Goal: Task Accomplishment & Management: Complete application form

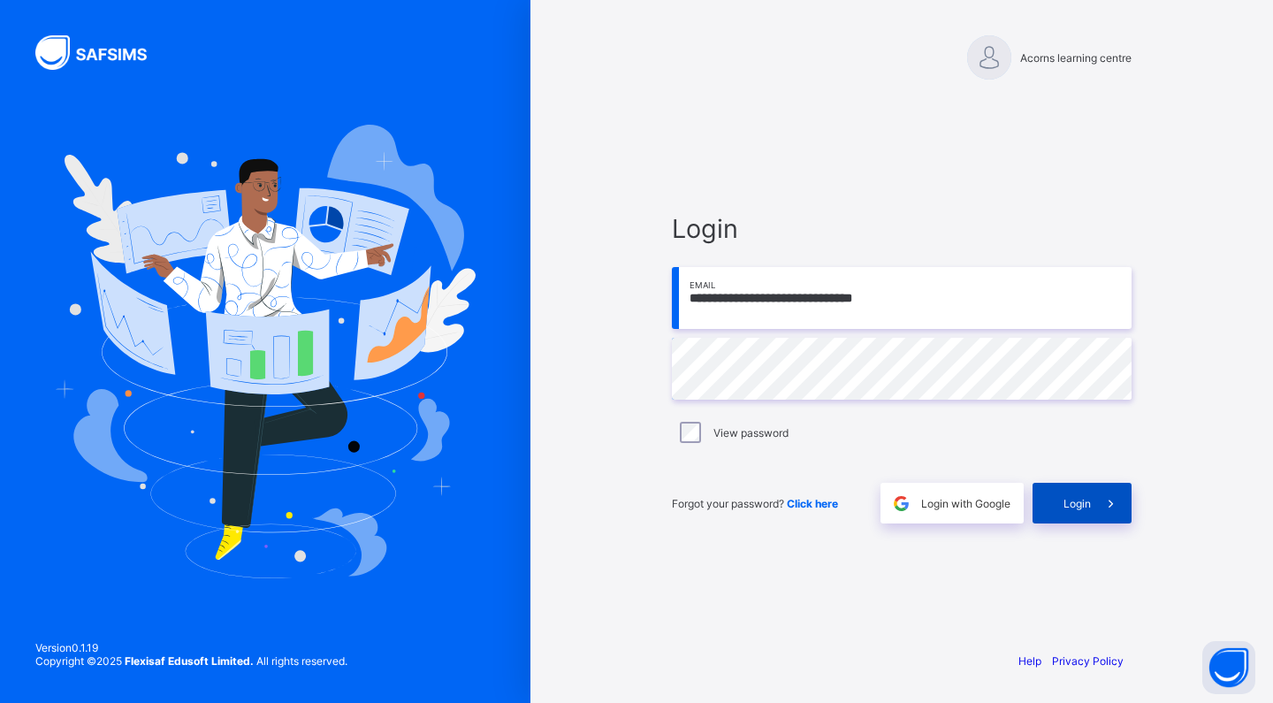
click at [1083, 502] on span "Login" at bounding box center [1076, 503] width 27 height 13
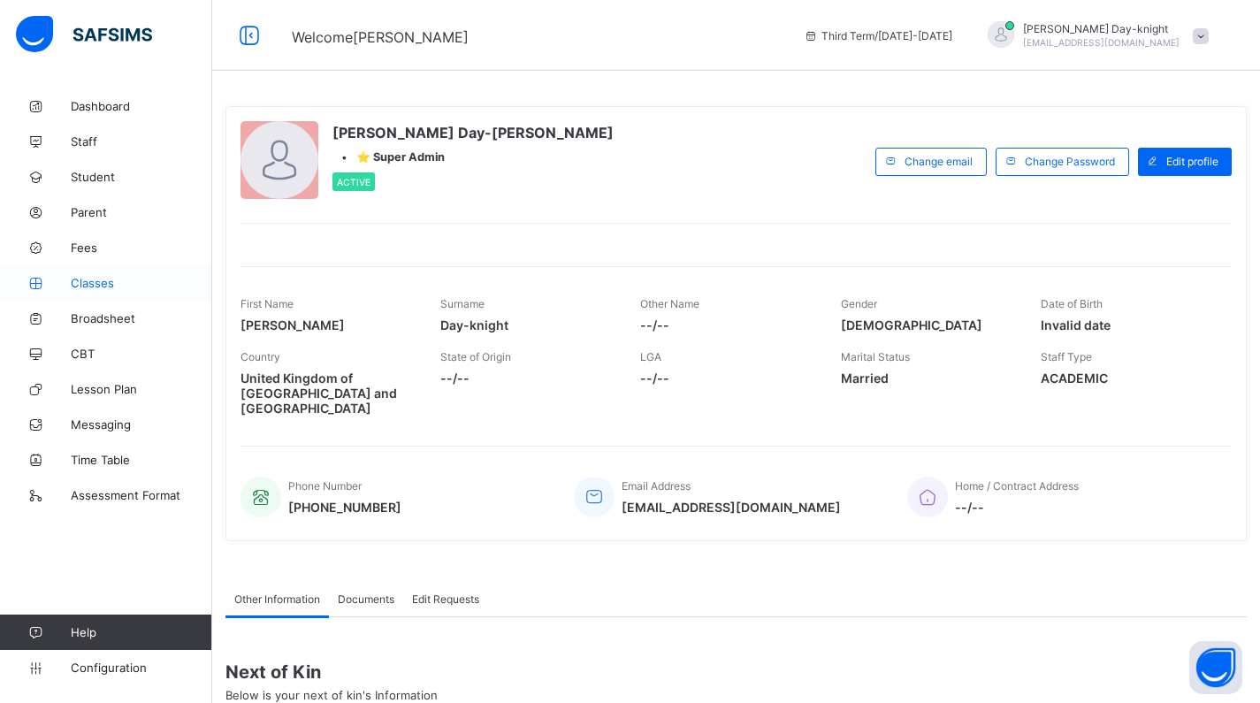
click at [68, 266] on link "Classes" at bounding box center [106, 282] width 212 height 35
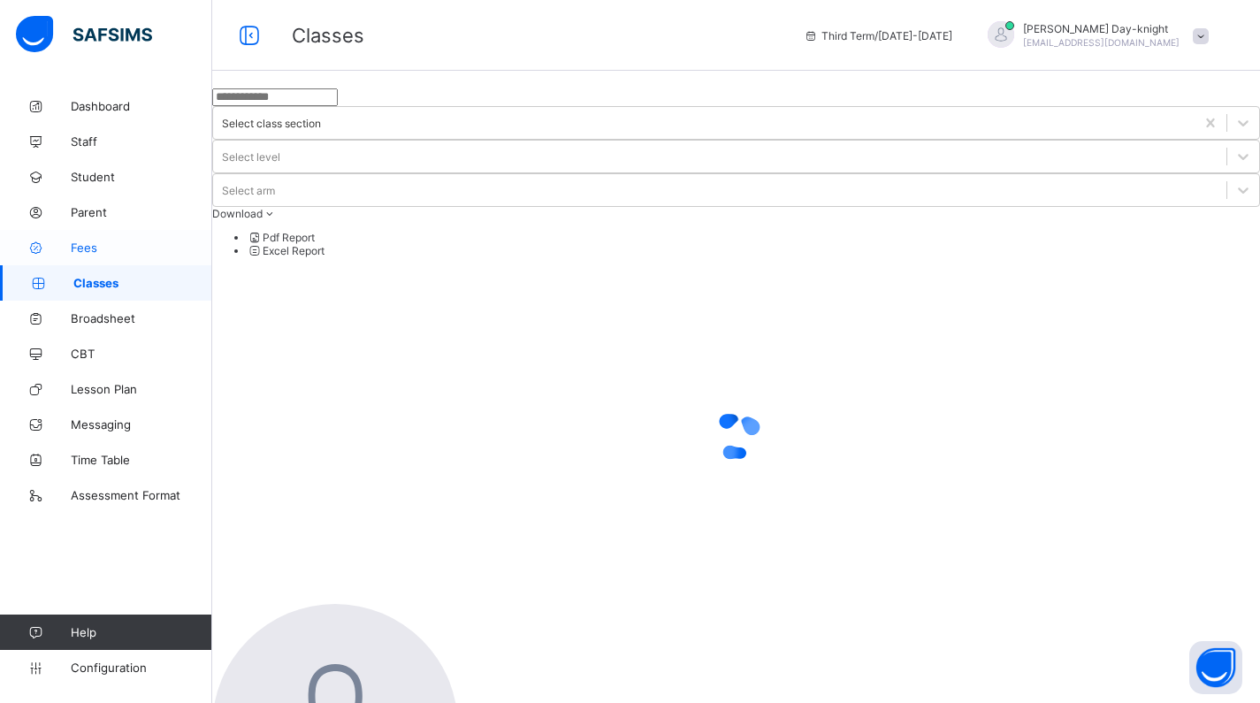
click at [72, 257] on link "Fees" at bounding box center [106, 247] width 212 height 35
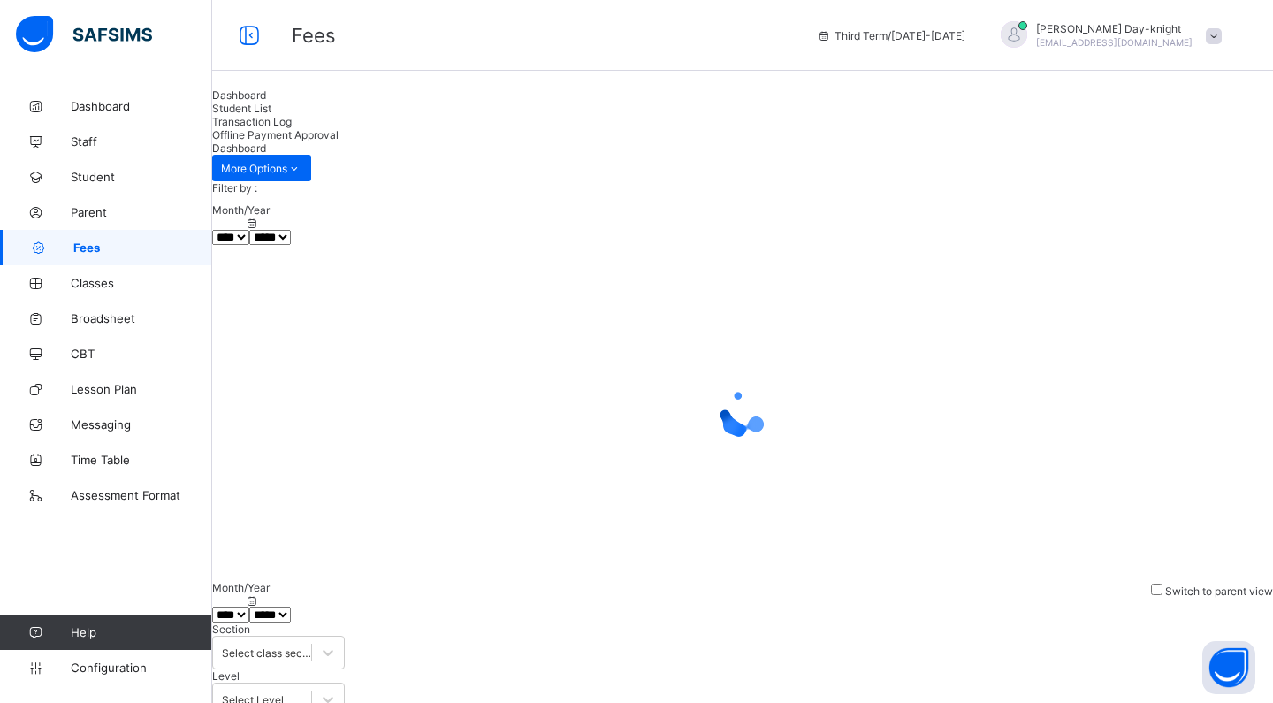
select select "****"
select select "*"
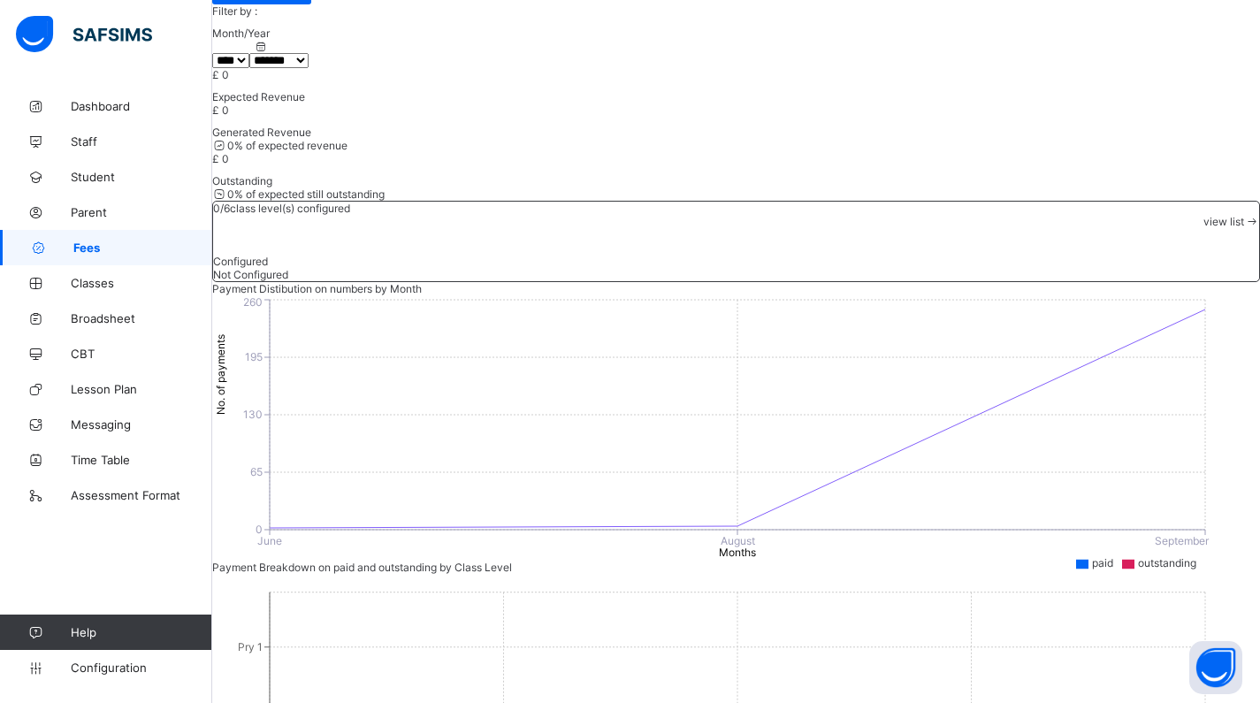
scroll to position [196, 0]
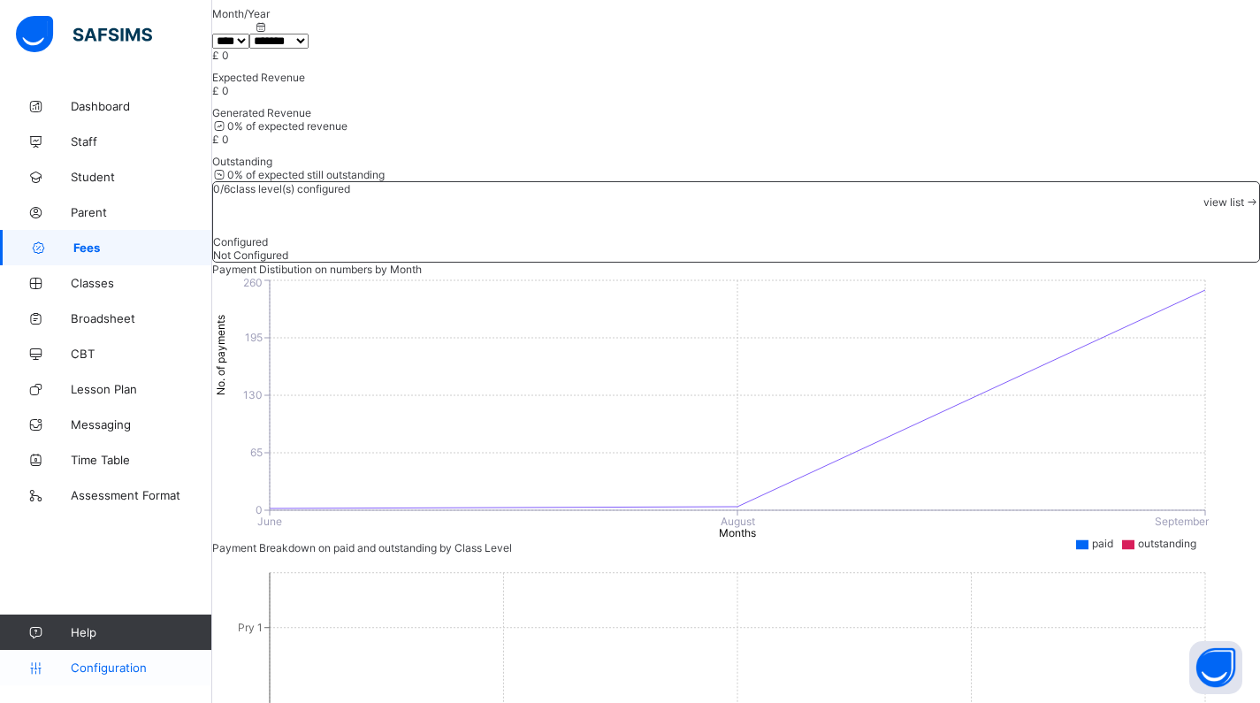
click at [108, 677] on link "Configuration" at bounding box center [105, 667] width 211 height 35
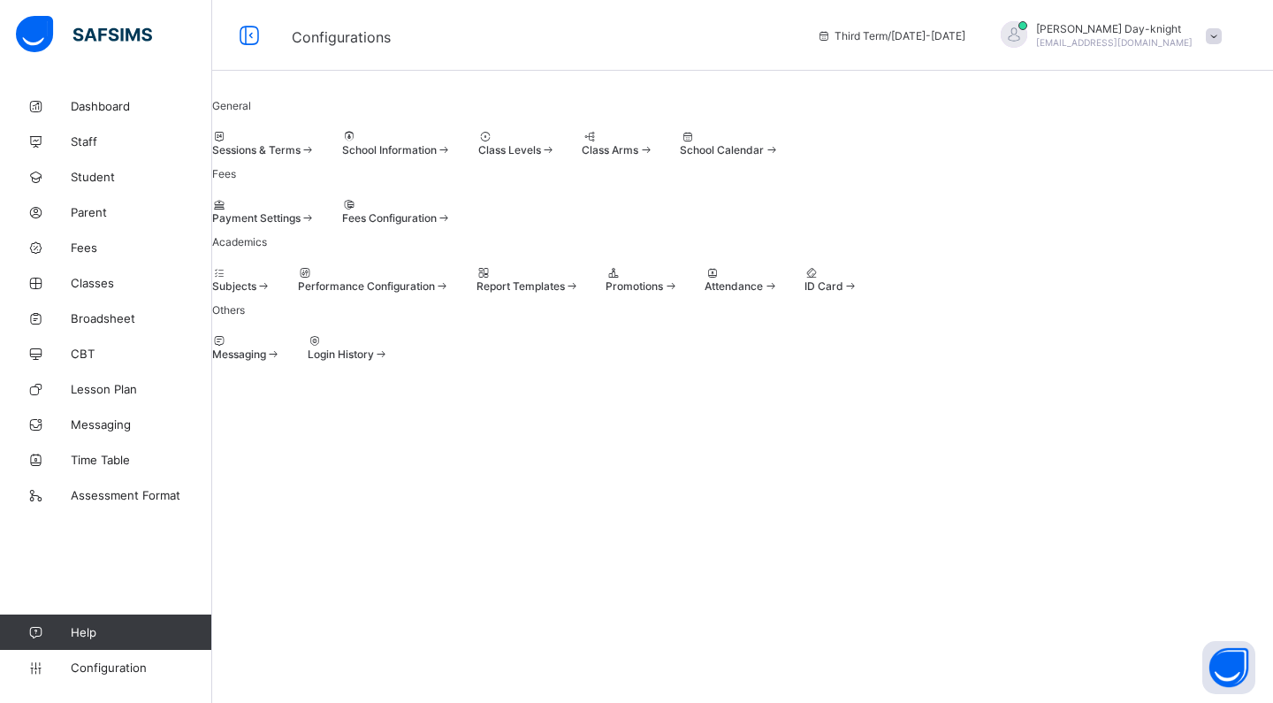
click at [452, 211] on div at bounding box center [397, 204] width 110 height 13
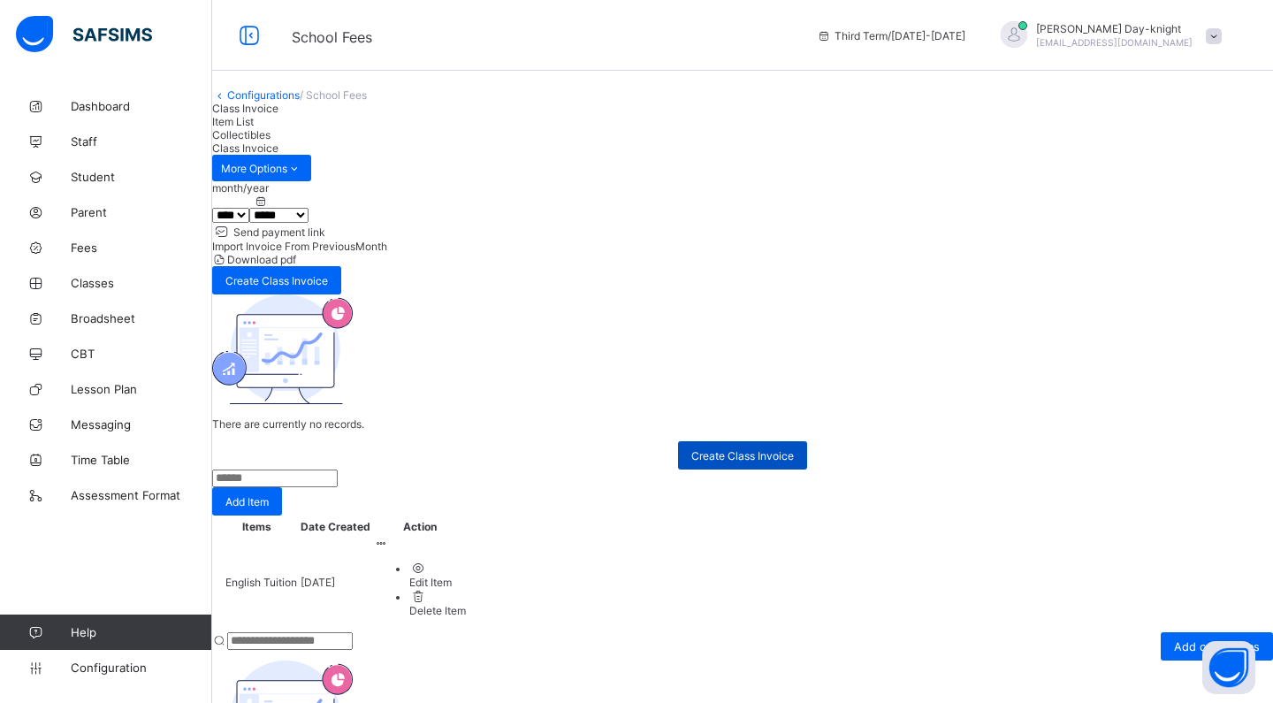
click at [720, 462] on span "Create Class Invoice" at bounding box center [742, 455] width 103 height 13
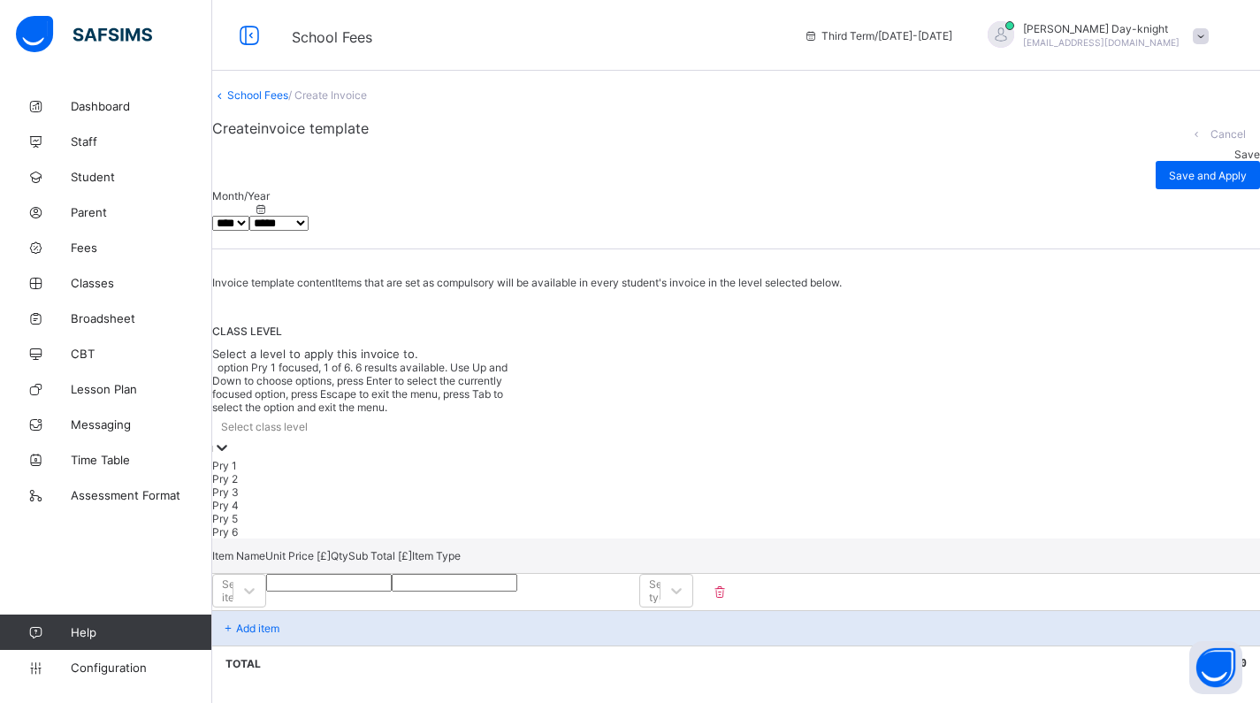
click at [405, 438] on div "Select class level" at bounding box center [369, 426] width 315 height 25
click at [393, 472] on div "Pry 1" at bounding box center [369, 465] width 315 height 13
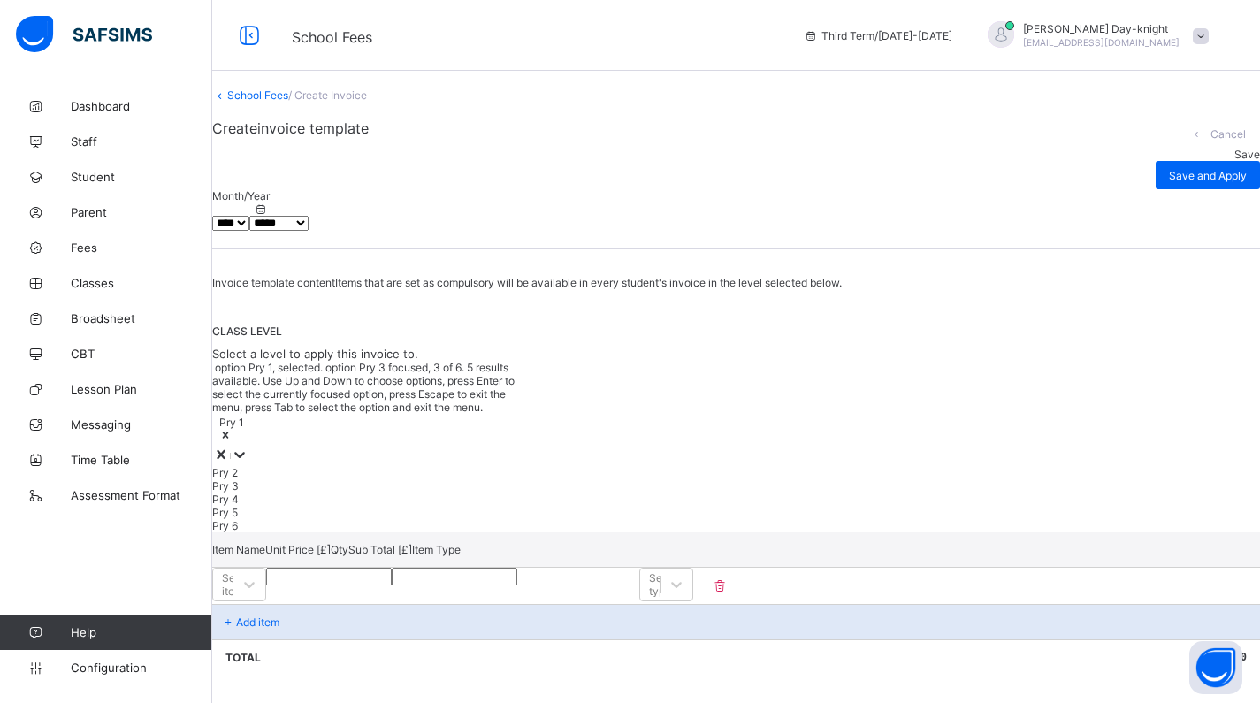
click at [384, 492] on div "Pry 3" at bounding box center [369, 485] width 315 height 13
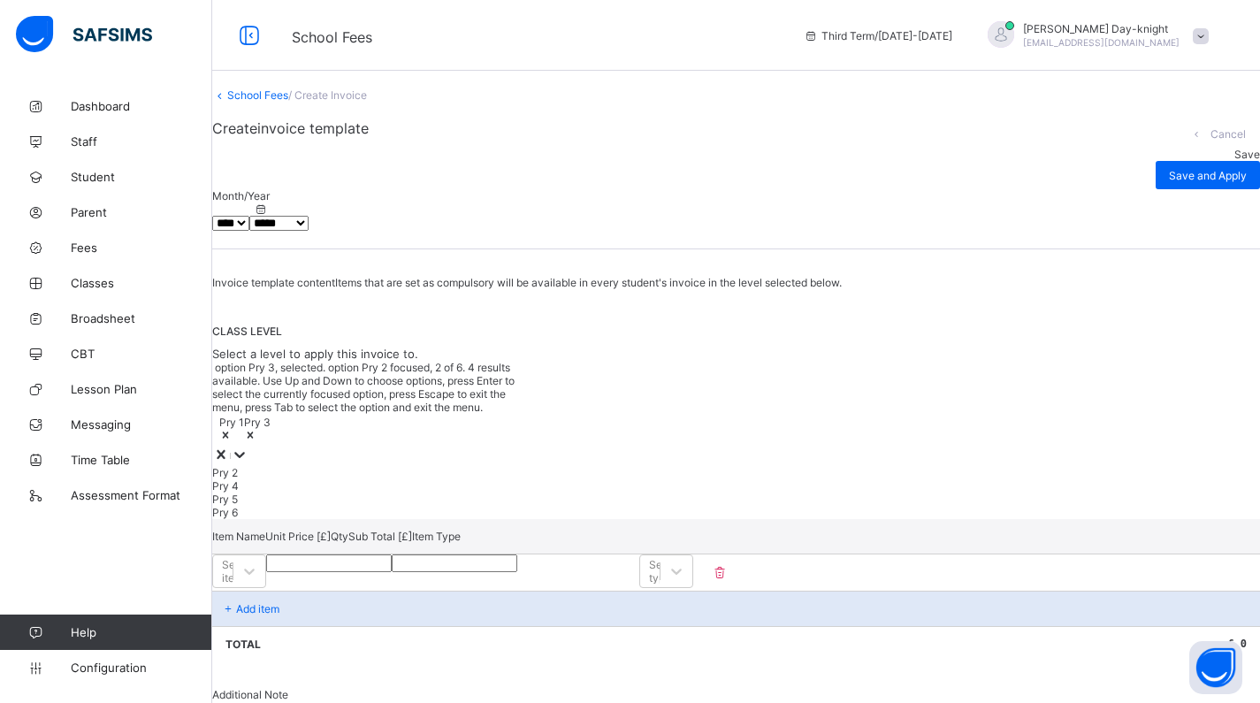
click at [380, 479] on div "Pry 2" at bounding box center [369, 472] width 315 height 13
click at [380, 492] on div "Pry 4" at bounding box center [369, 485] width 315 height 13
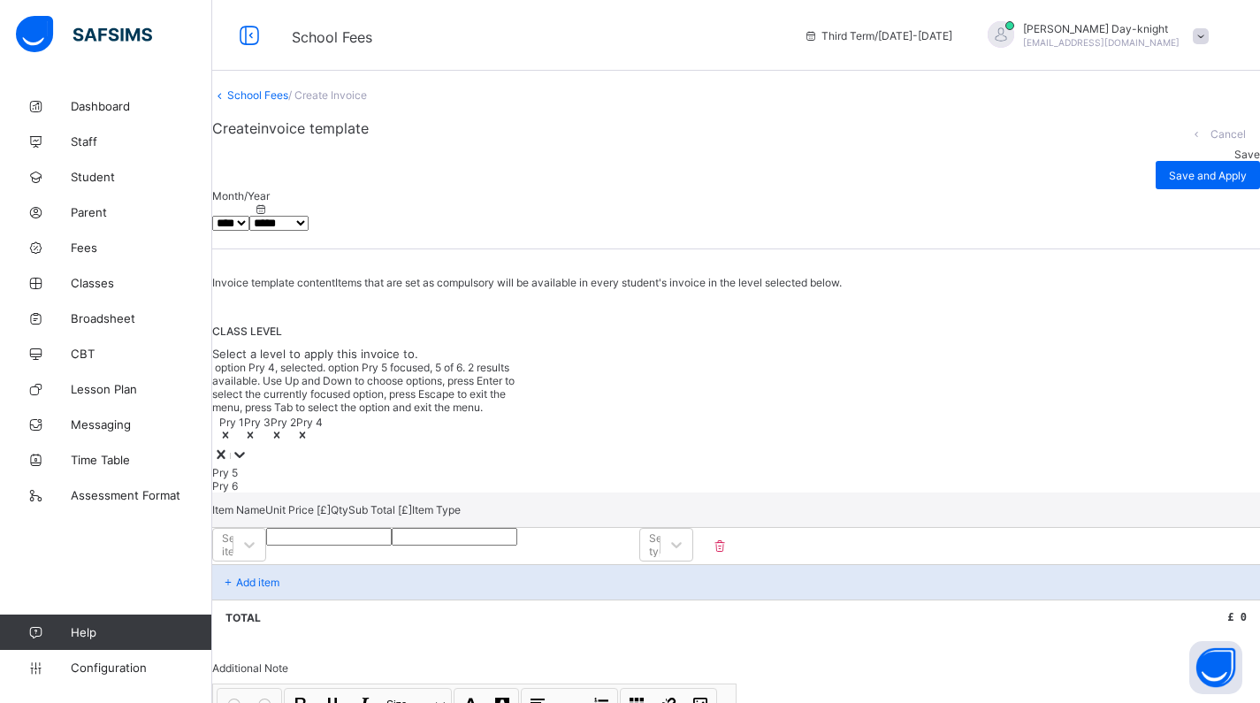
click at [378, 514] on div "Invoice template content Items that are set as compulsory will be available in …" at bounding box center [735, 605] width 1047 height 659
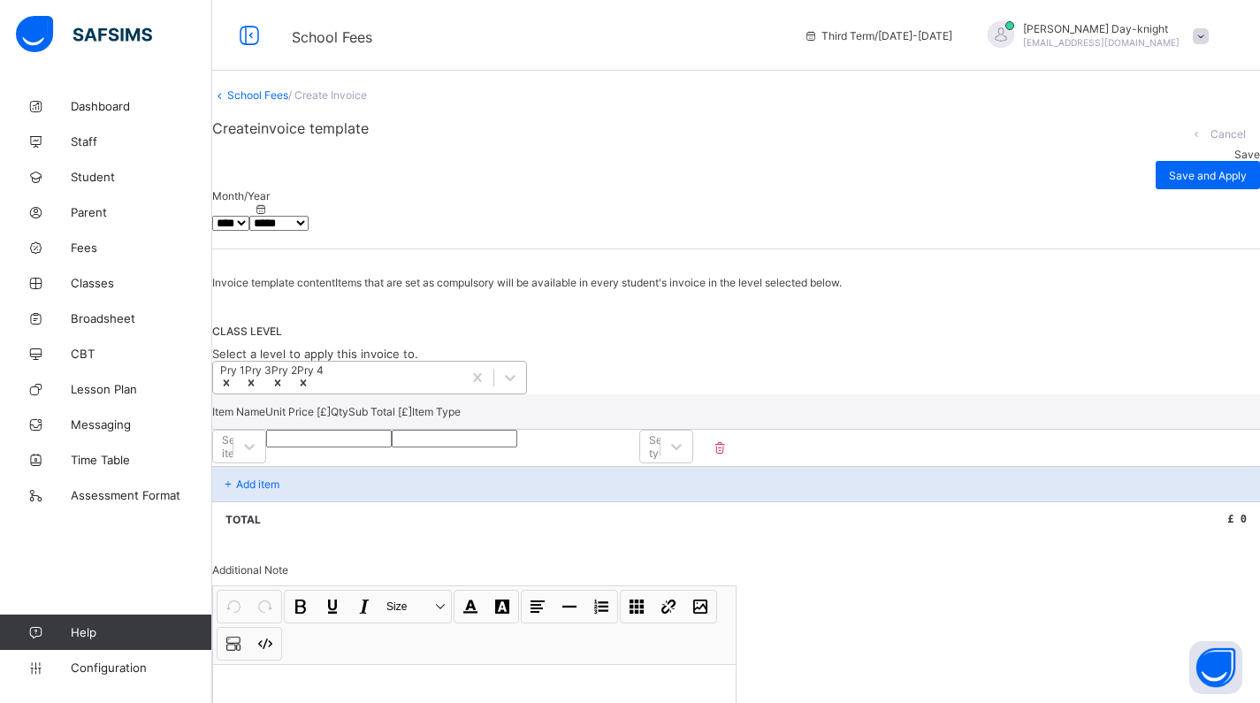
click at [387, 393] on div "Pry 1 Pry 3 Pry 2 Pry 4" at bounding box center [337, 378] width 248 height 32
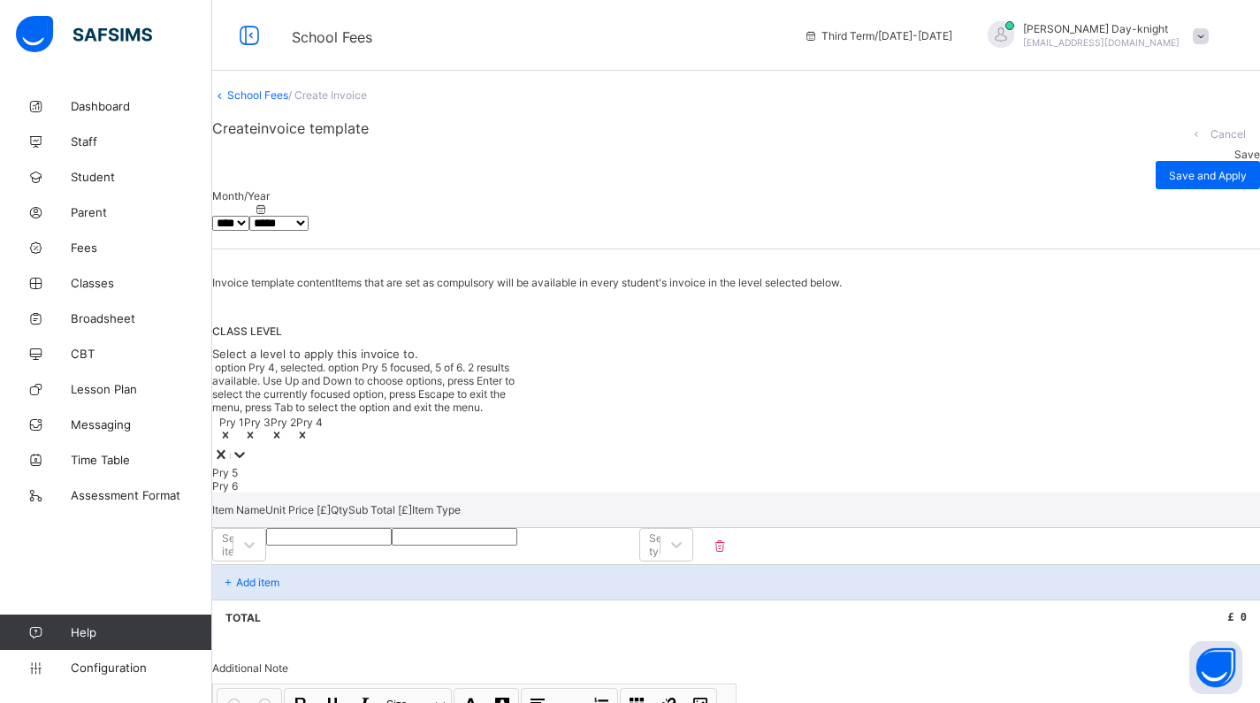
click at [288, 479] on div "Pry 5" at bounding box center [369, 472] width 315 height 13
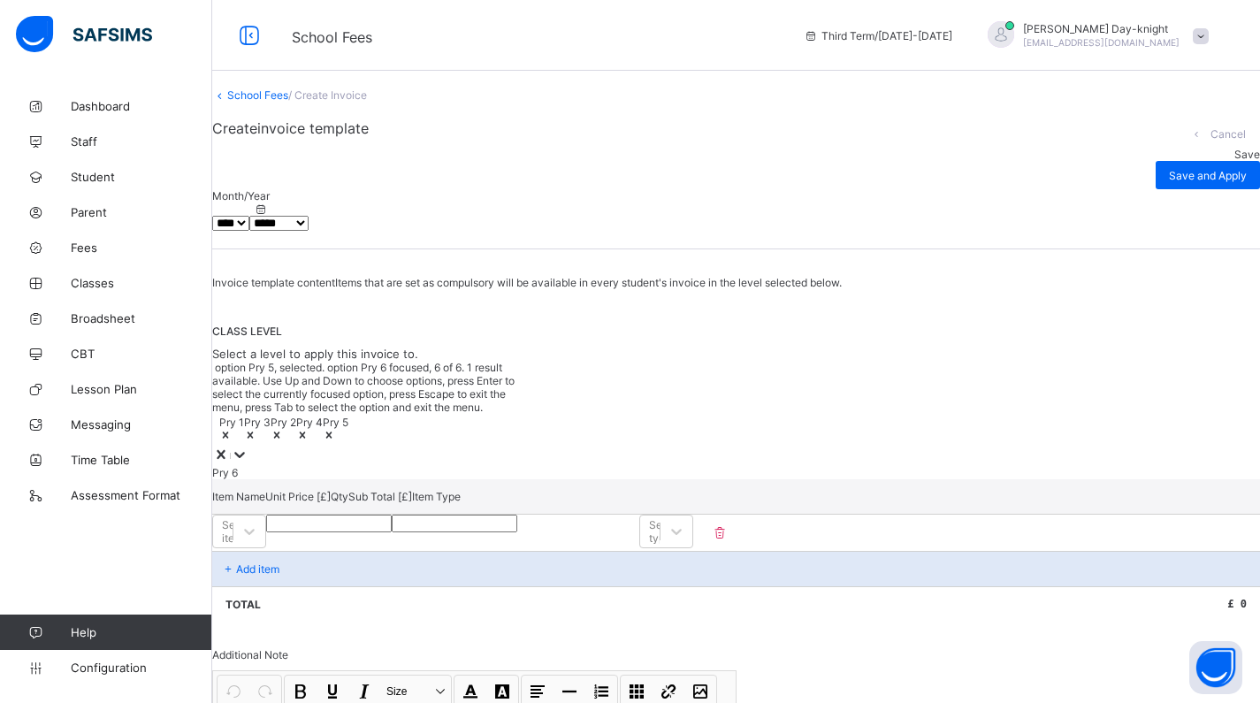
click at [344, 479] on div "Pry 6" at bounding box center [369, 472] width 315 height 13
click at [266, 551] on div "Select item" at bounding box center [239, 532] width 54 height 36
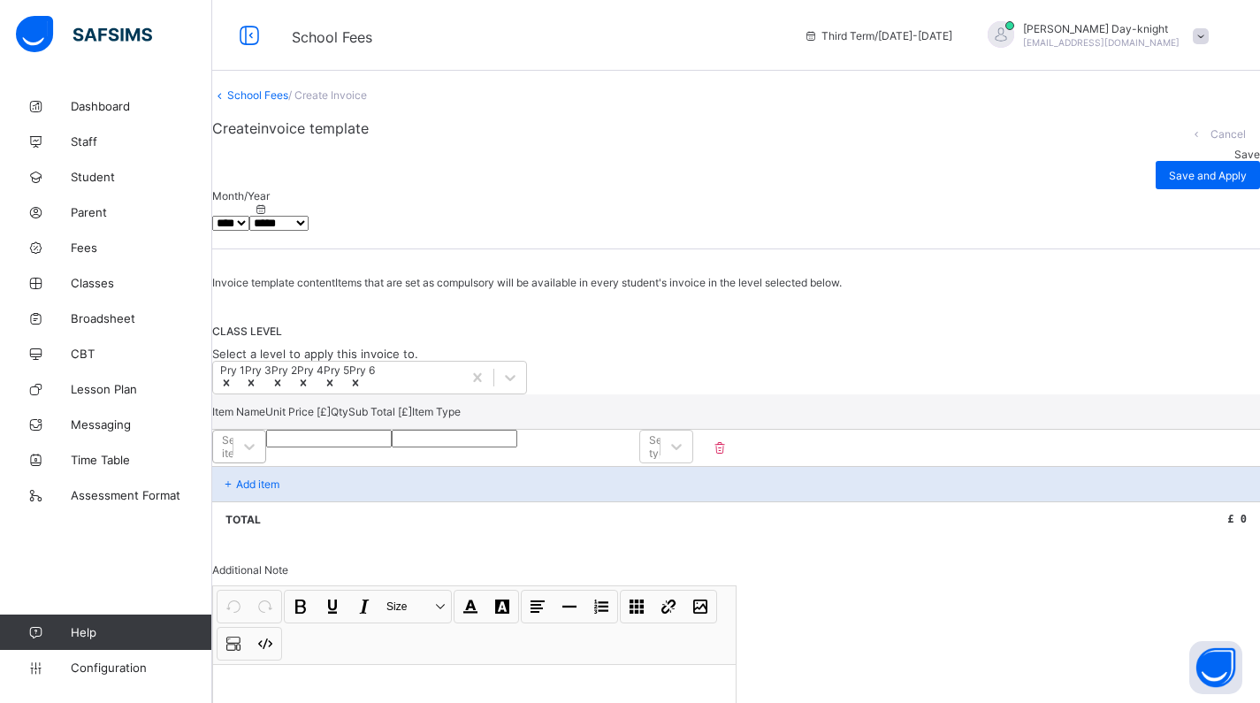
click at [232, 459] on div "Select item" at bounding box center [222, 446] width 19 height 25
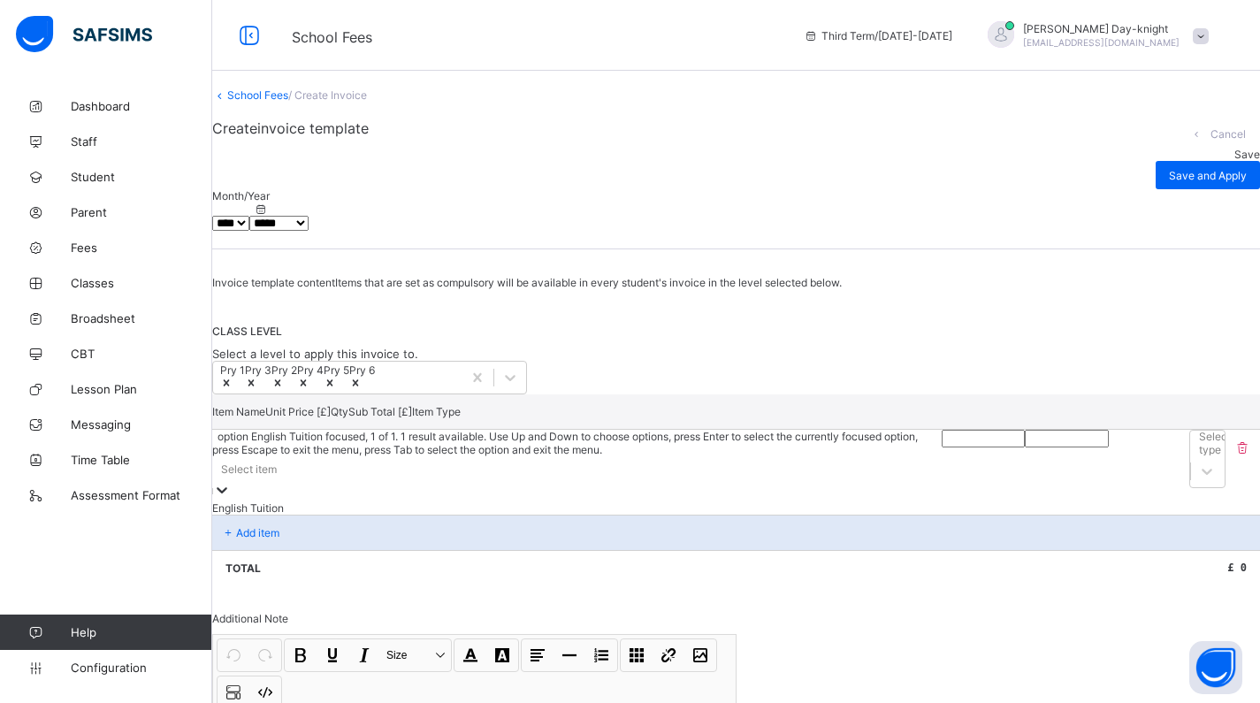
click at [324, 514] on div "English Tuition" at bounding box center [576, 507] width 729 height 13
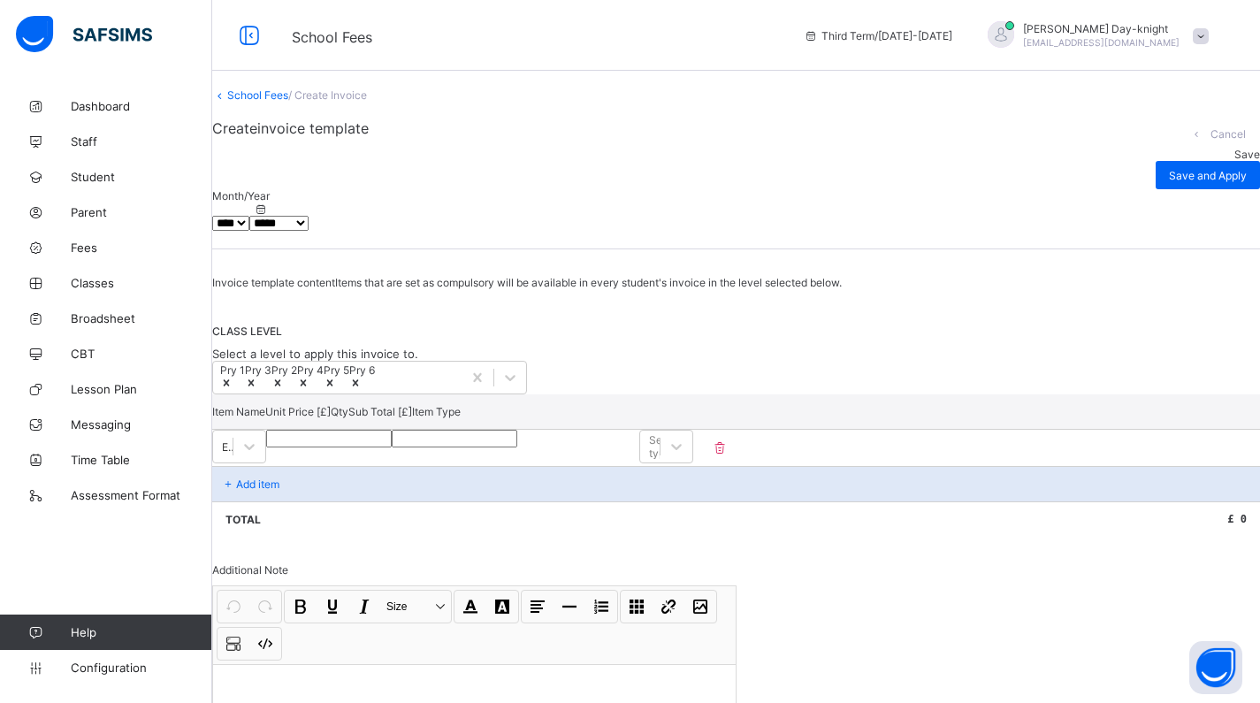
click at [392, 447] on div at bounding box center [329, 439] width 126 height 18
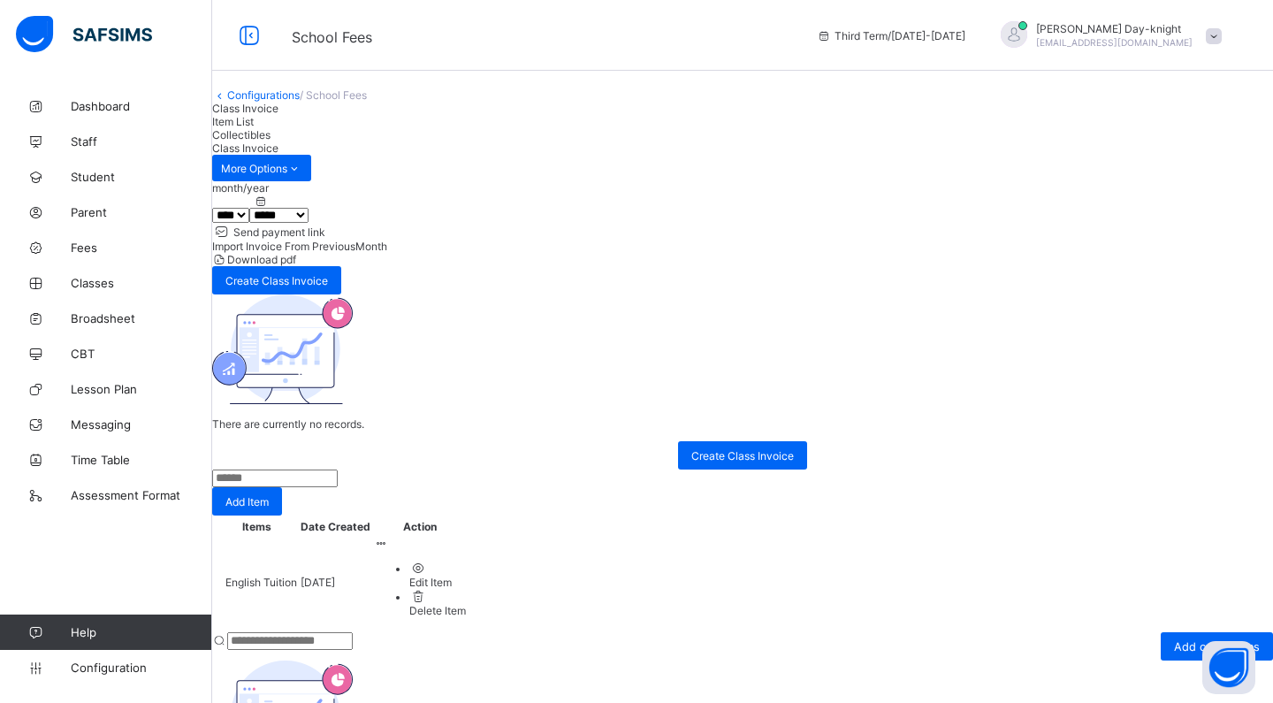
click at [374, 128] on div "Item List" at bounding box center [742, 121] width 1061 height 13
click at [466, 560] on ul "Edit Item Delete Item" at bounding box center [420, 588] width 92 height 57
click at [466, 575] on div "Edit Item" at bounding box center [437, 581] width 57 height 13
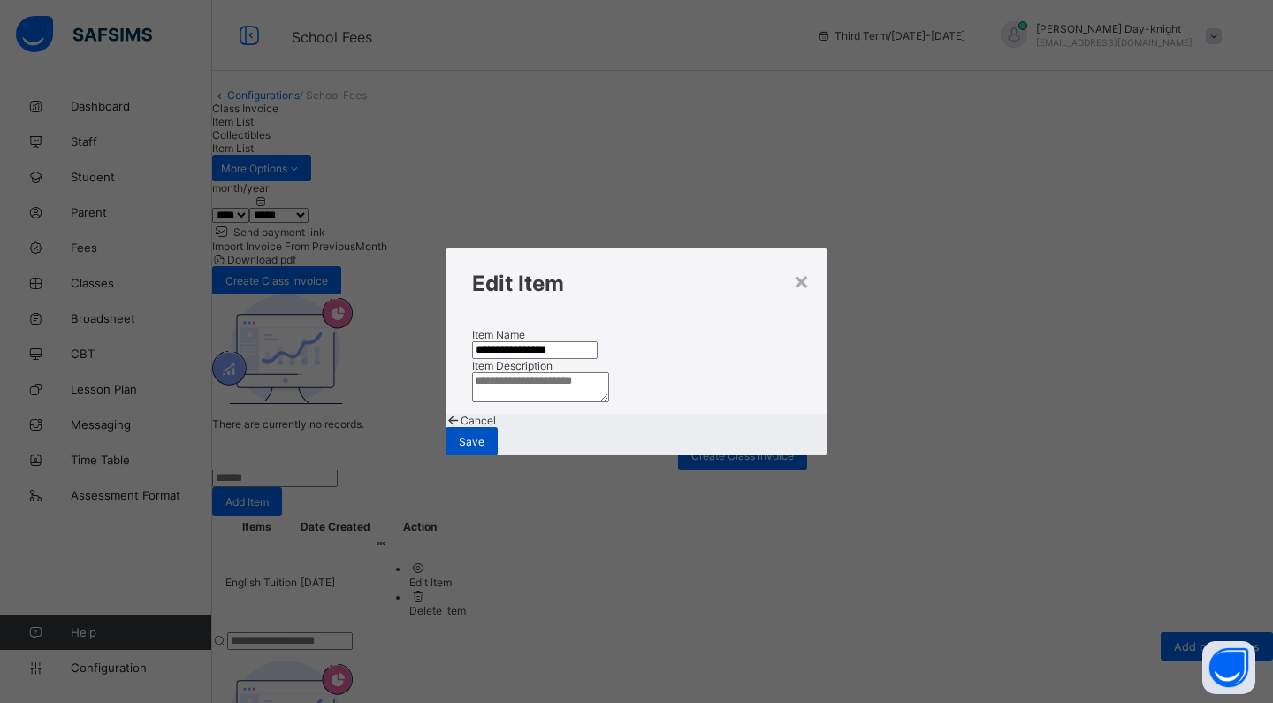
click at [498, 455] on div "Save" at bounding box center [472, 441] width 52 height 28
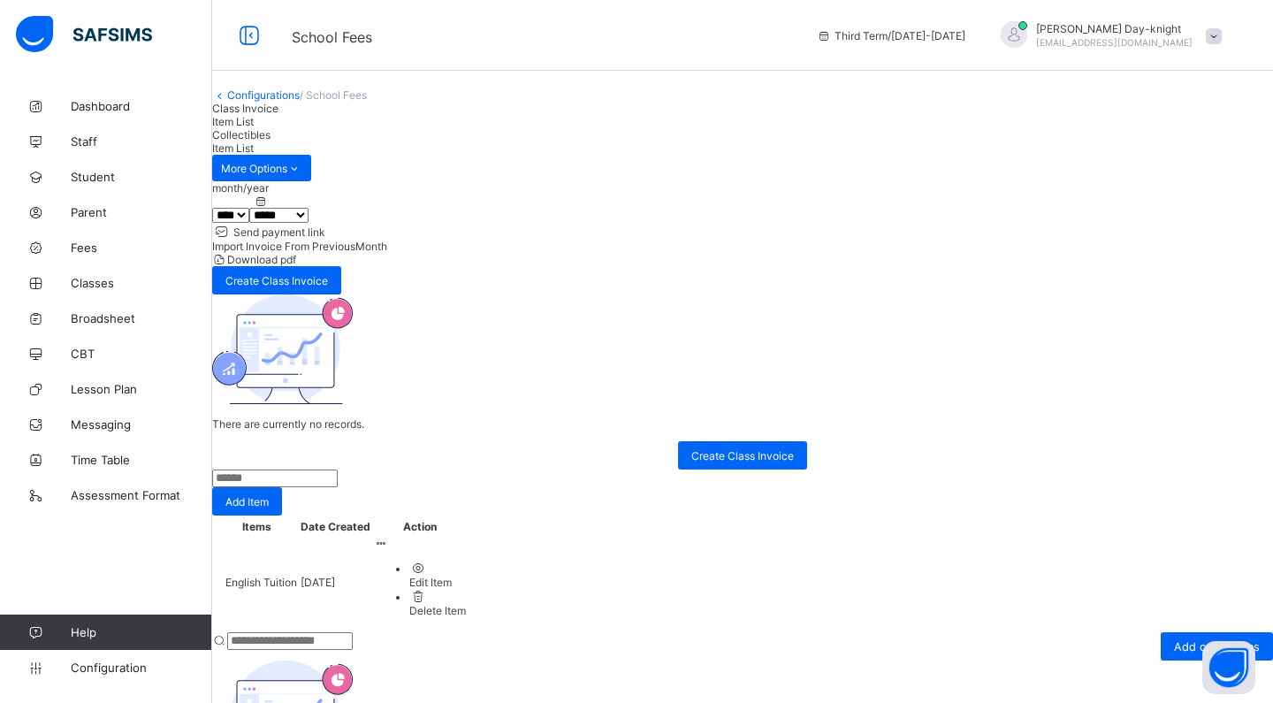
click at [297, 575] on span "English Tuition" at bounding box center [261, 581] width 72 height 13
click at [270, 141] on span "Collectibles" at bounding box center [241, 134] width 58 height 13
click at [254, 128] on span "Item List" at bounding box center [233, 121] width 42 height 13
click at [466, 575] on div "Edit Item" at bounding box center [437, 581] width 57 height 13
type input "**********"
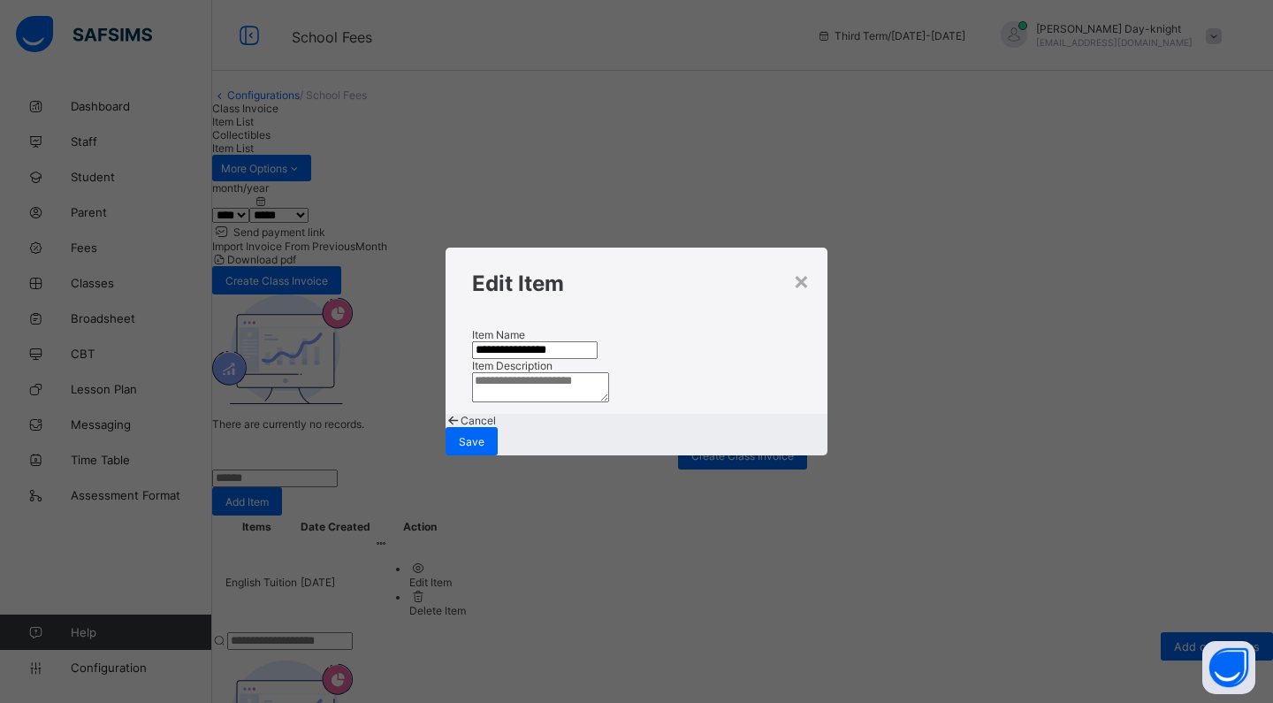
click at [609, 401] on textarea at bounding box center [540, 387] width 137 height 30
click at [806, 265] on div "×" at bounding box center [801, 280] width 17 height 30
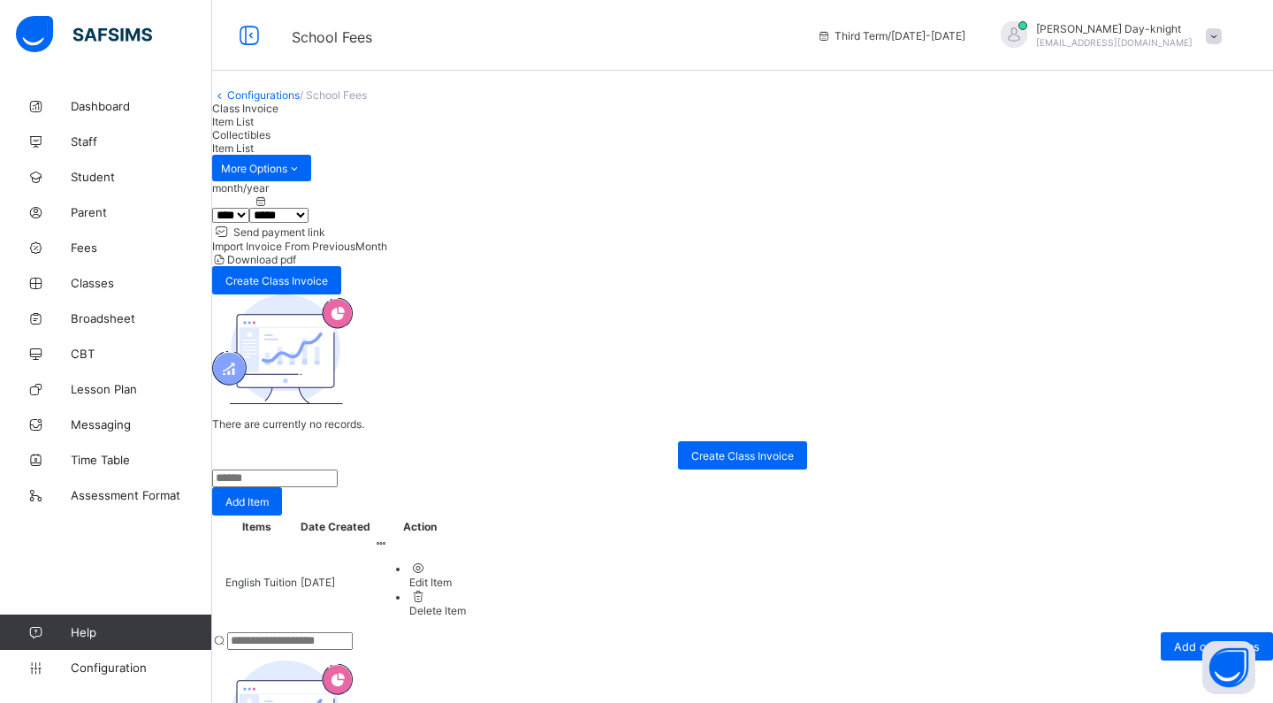
click at [278, 115] on span "Class Invoice" at bounding box center [245, 108] width 66 height 13
click at [757, 469] on div "There are currently no records. Create Class Invoice" at bounding box center [742, 381] width 1061 height 175
click at [759, 462] on span "Create Class Invoice" at bounding box center [742, 455] width 103 height 13
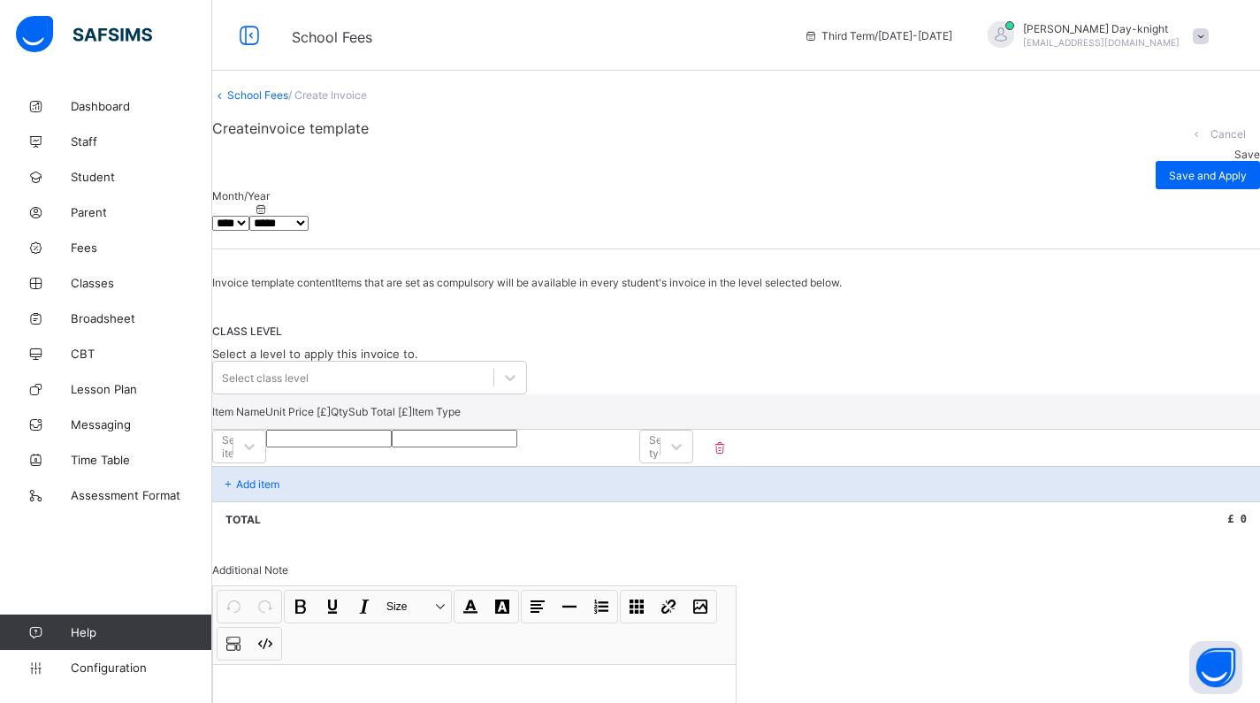
type input "*"
click at [392, 447] on input "*" at bounding box center [329, 439] width 126 height 18
type input "*"
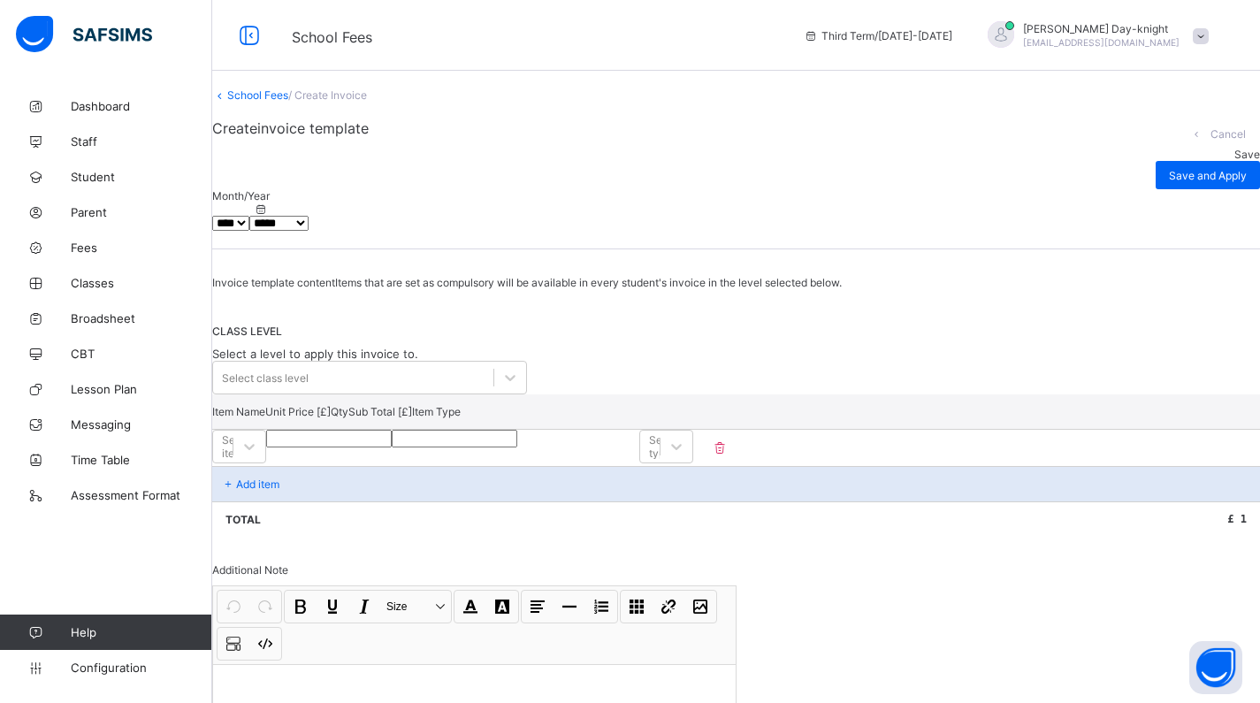
click at [392, 447] on input "*" at bounding box center [329, 439] width 126 height 18
type input "*"
click at [392, 447] on input "*" at bounding box center [329, 439] width 126 height 18
type input "*"
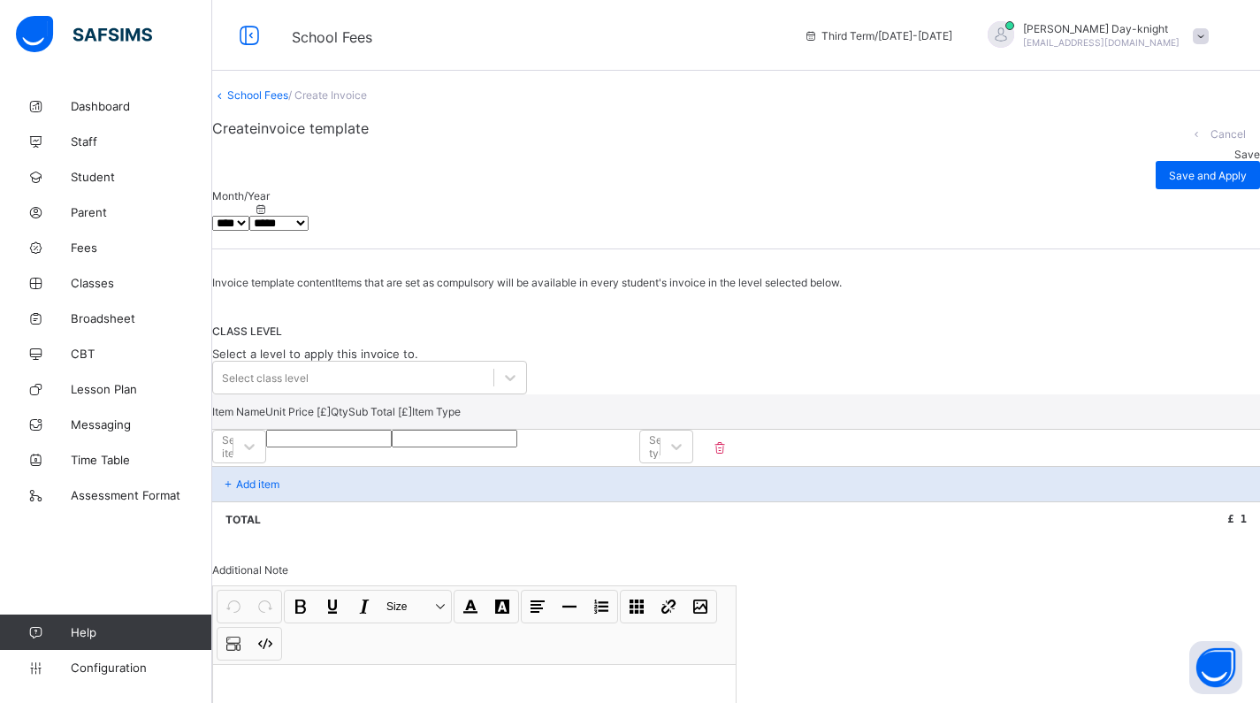
type input "*"
click at [392, 447] on input "*" at bounding box center [329, 439] width 126 height 18
type input "*"
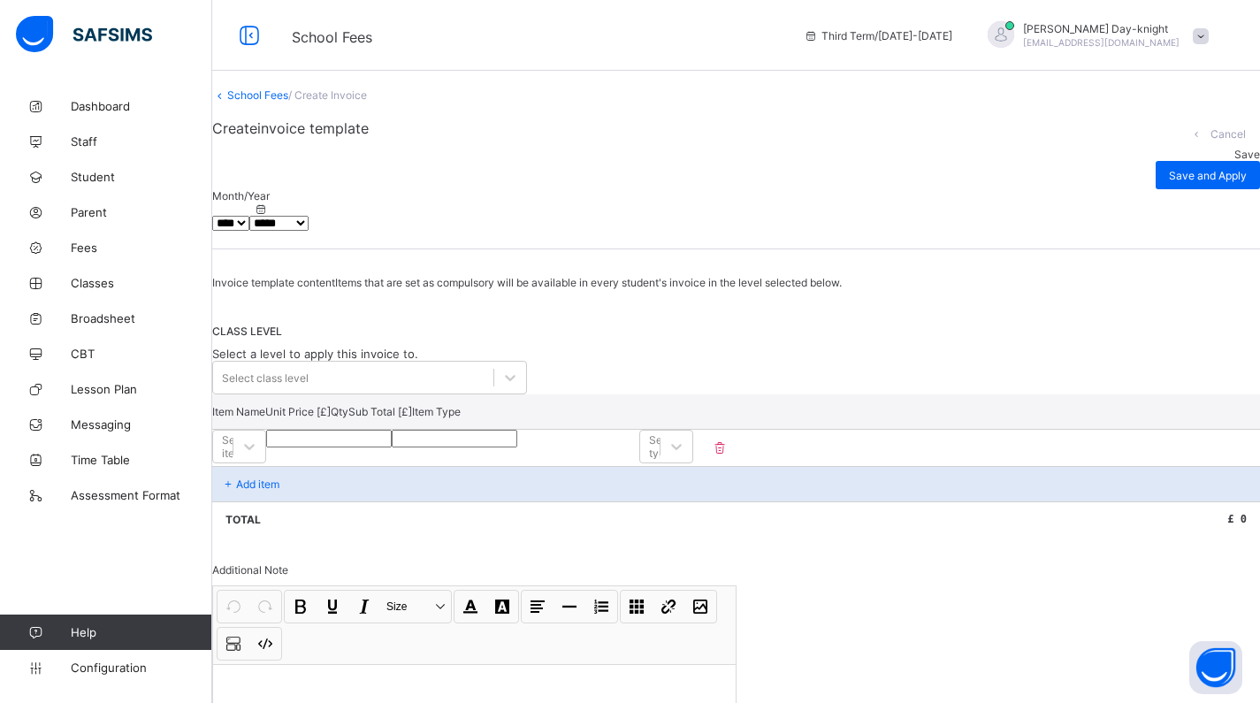
type input "*"
type input "**"
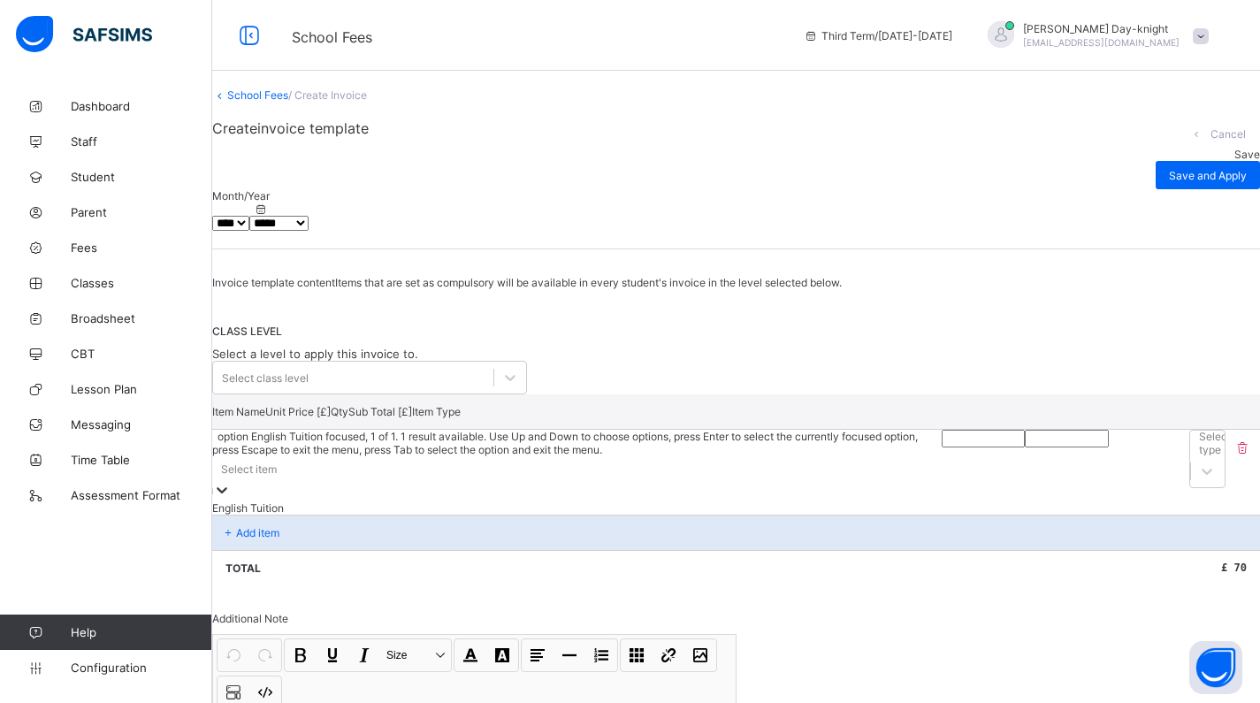
click at [231, 499] on icon at bounding box center [222, 490] width 18 height 18
click at [541, 514] on div "English Tuition" at bounding box center [576, 507] width 729 height 13
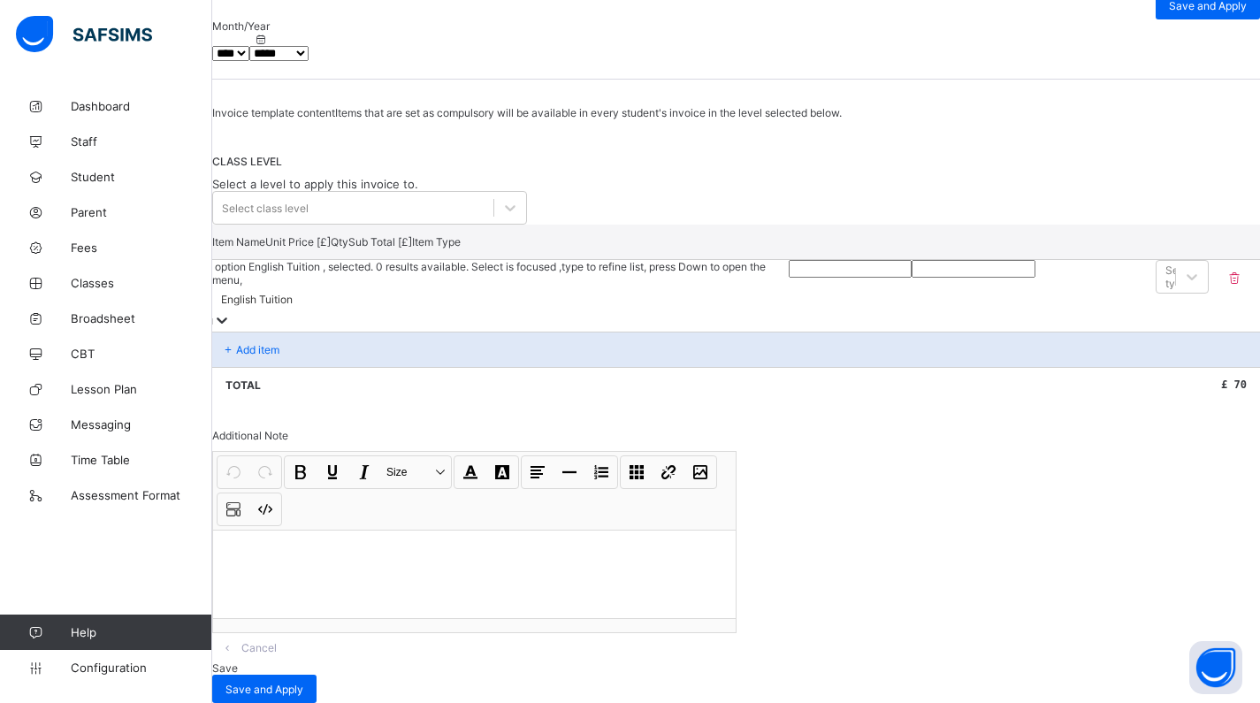
scroll to position [278, 0]
click at [430, 195] on div "Select class level" at bounding box center [353, 207] width 280 height 25
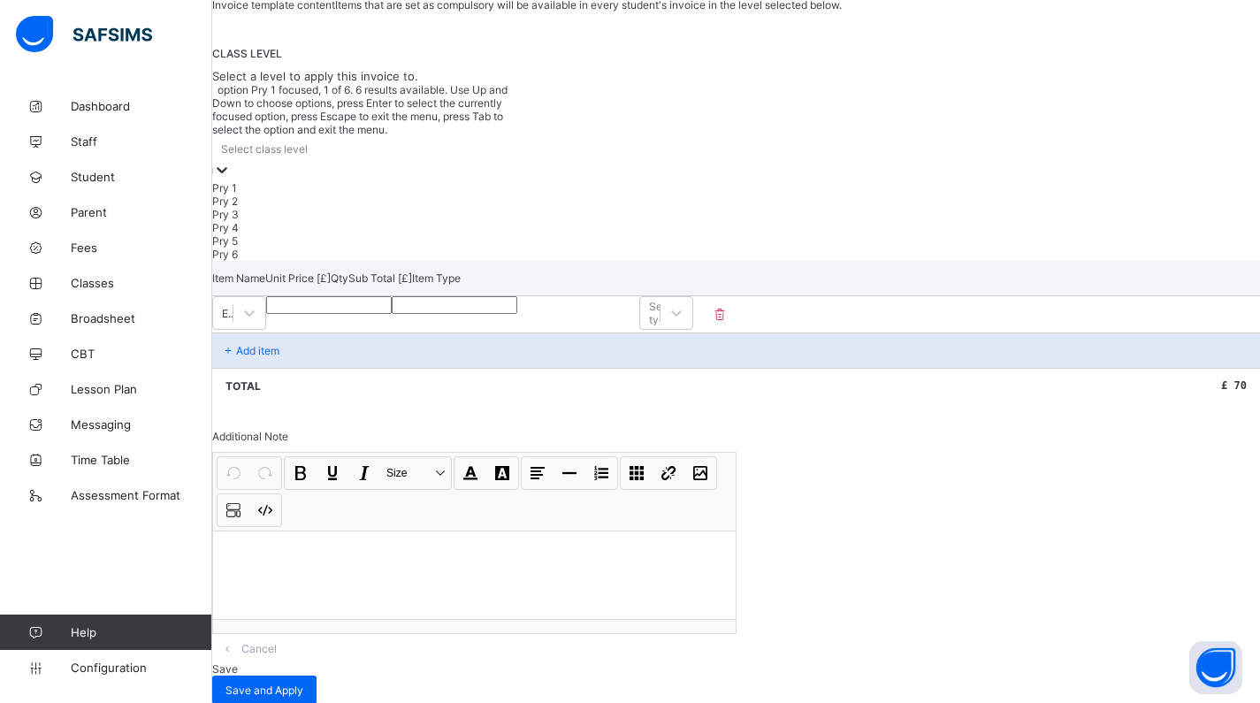
click at [425, 194] on div "Pry 1" at bounding box center [369, 187] width 315 height 13
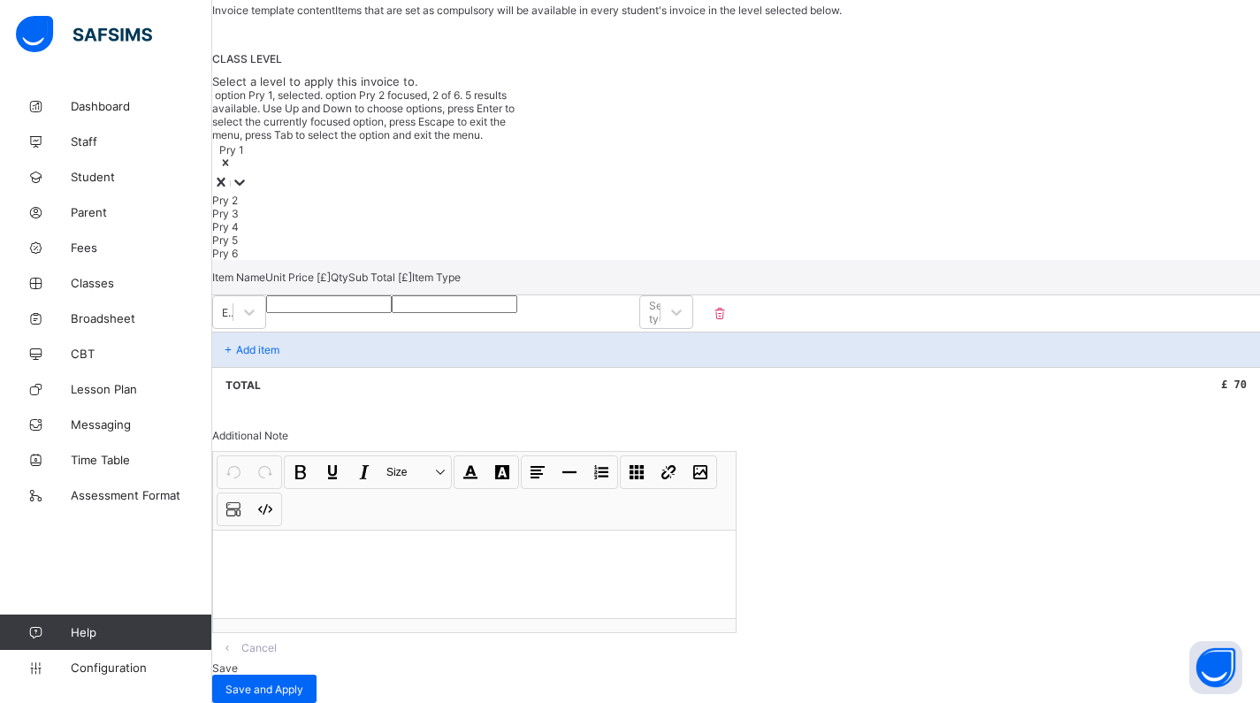
click at [425, 207] on div "Pry 2" at bounding box center [369, 200] width 315 height 13
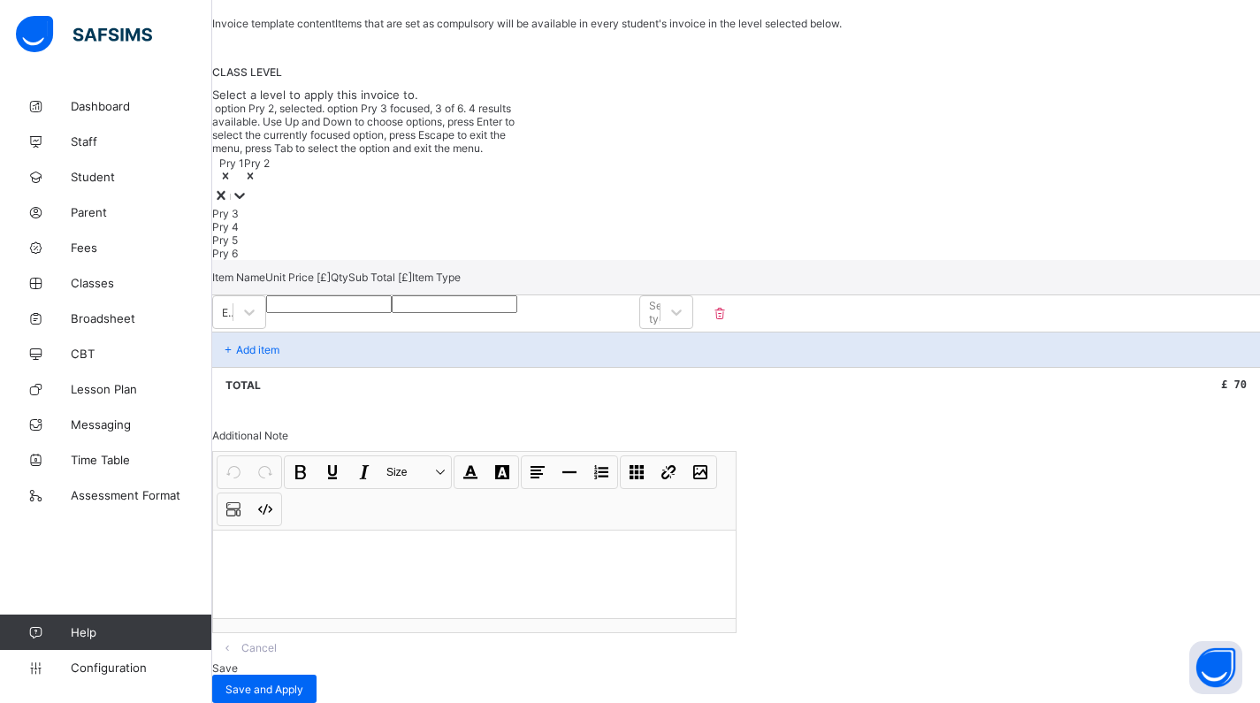
click at [425, 220] on div "Pry 3" at bounding box center [369, 213] width 315 height 13
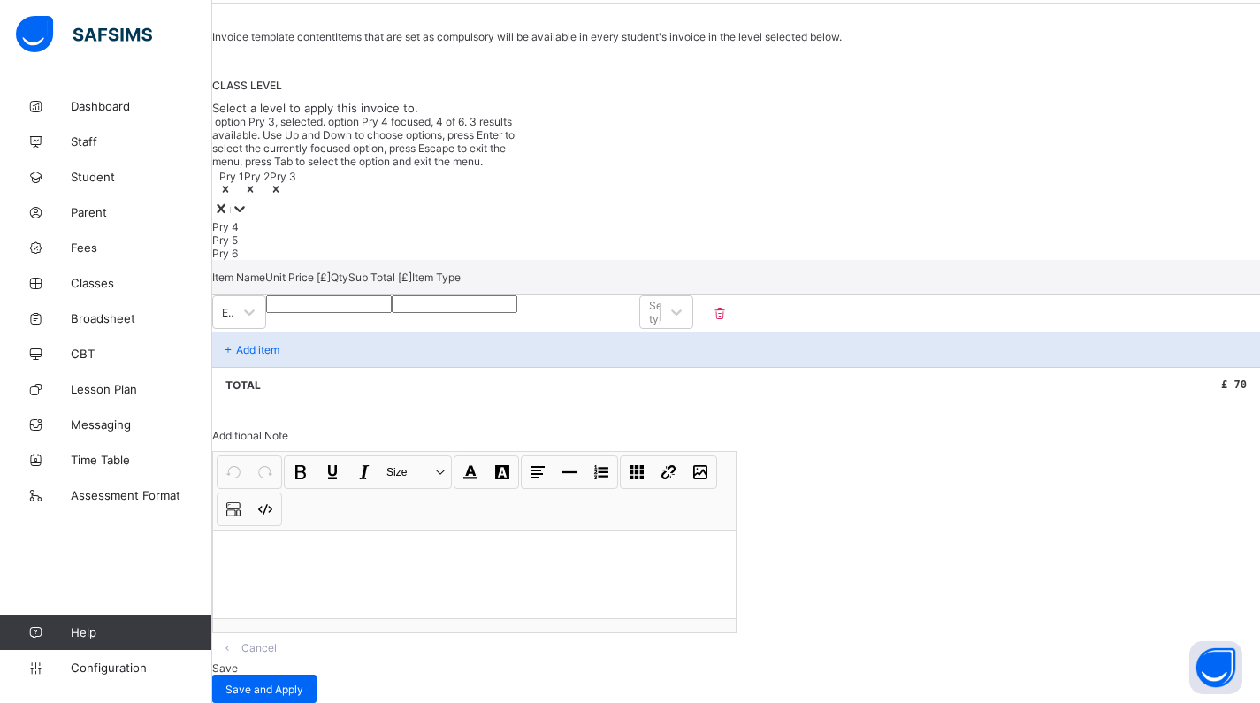
click at [425, 233] on div "Pry 4" at bounding box center [369, 226] width 315 height 13
click at [425, 237] on div "Invoice template content Items that are set as compulsory will be available in …" at bounding box center [735, 366] width 1047 height 673
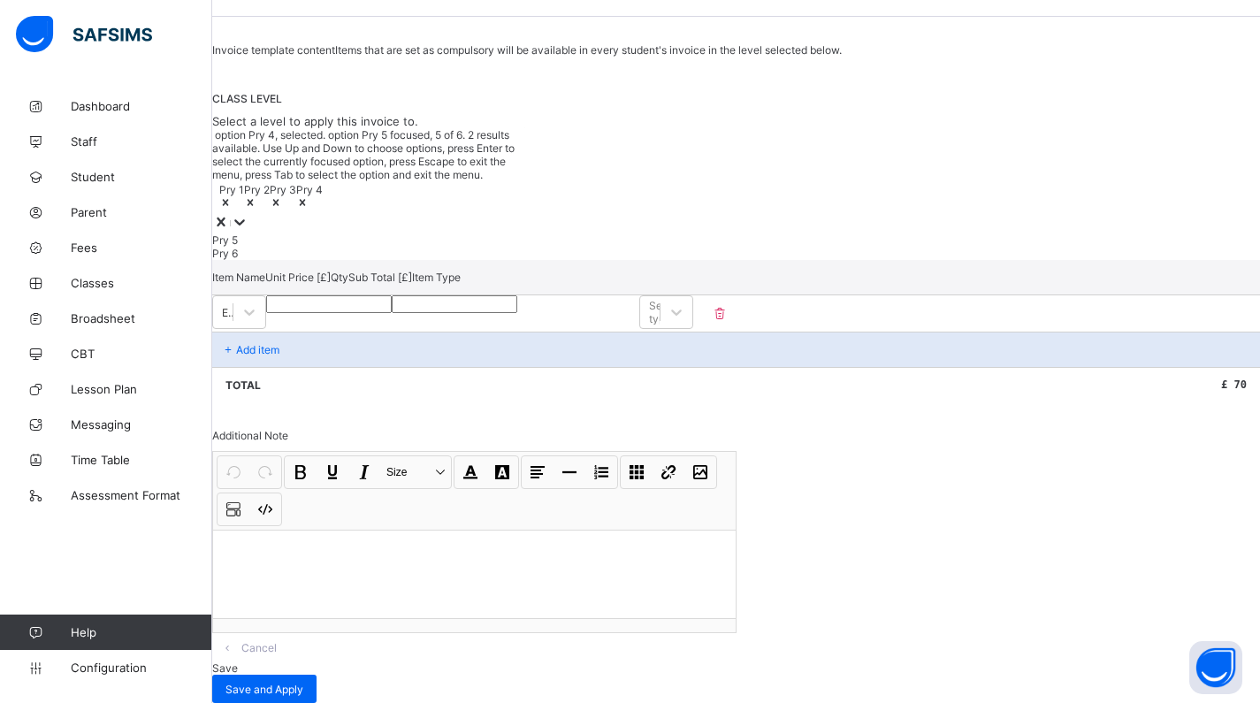
click at [230, 213] on icon at bounding box center [221, 222] width 18 height 18
click at [437, 260] on div "Pry 6" at bounding box center [369, 253] width 315 height 13
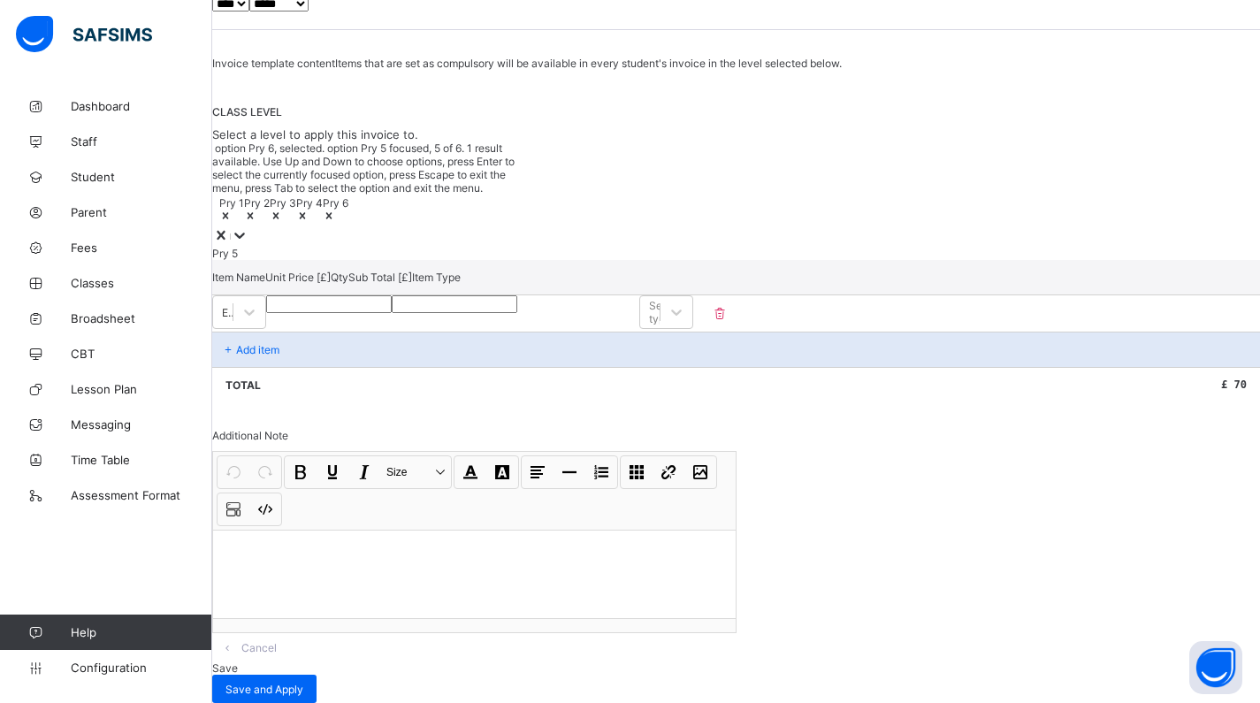
click at [230, 226] on icon at bounding box center [221, 235] width 18 height 18
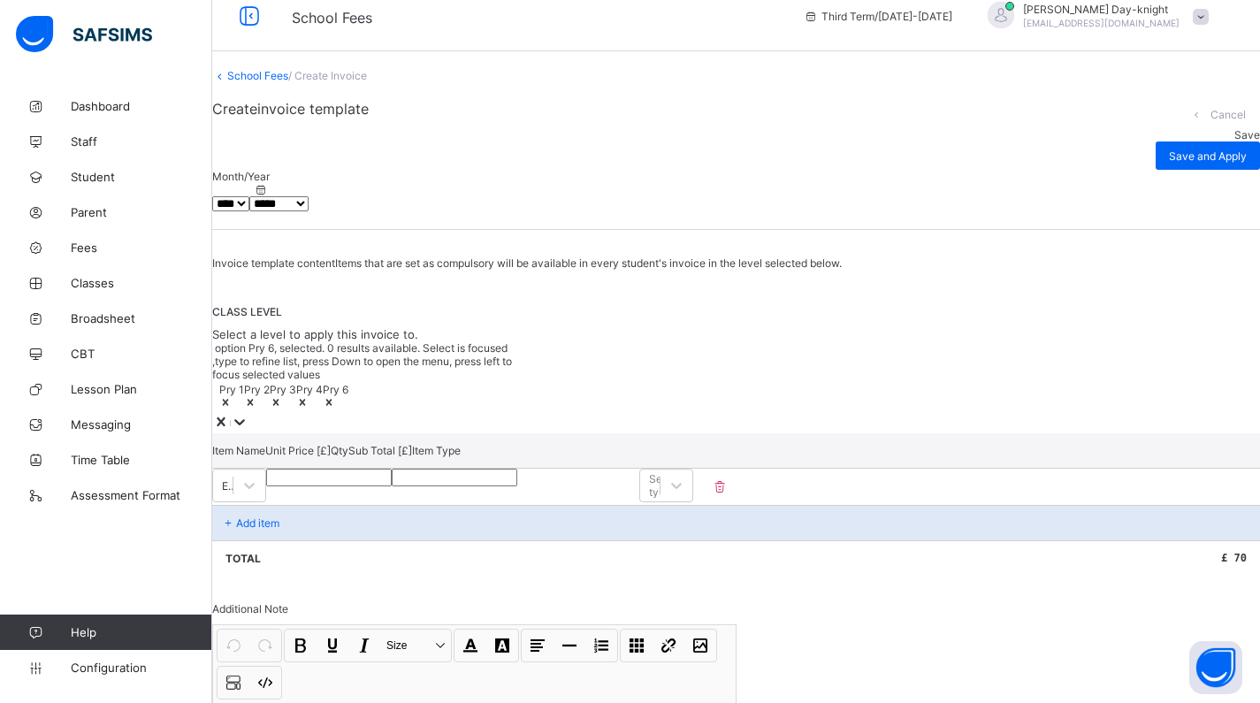
scroll to position [0, 0]
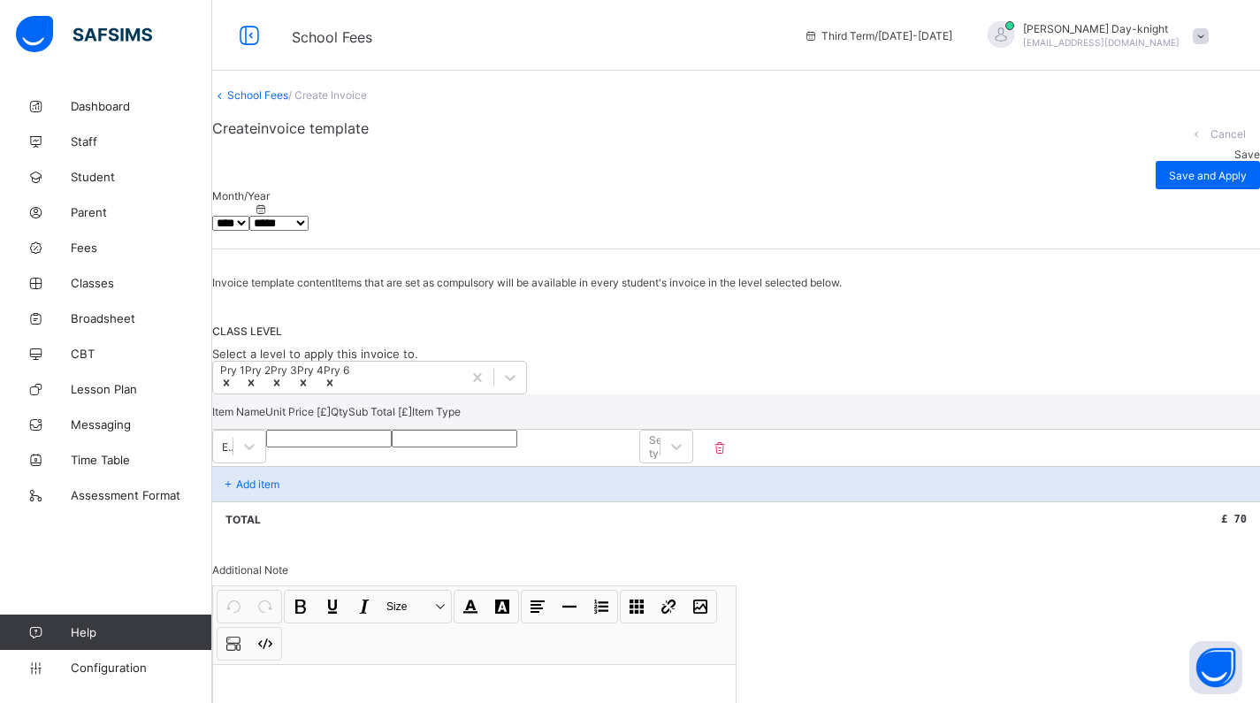
click at [1155, 161] on div "Save" at bounding box center [1207, 154] width 104 height 13
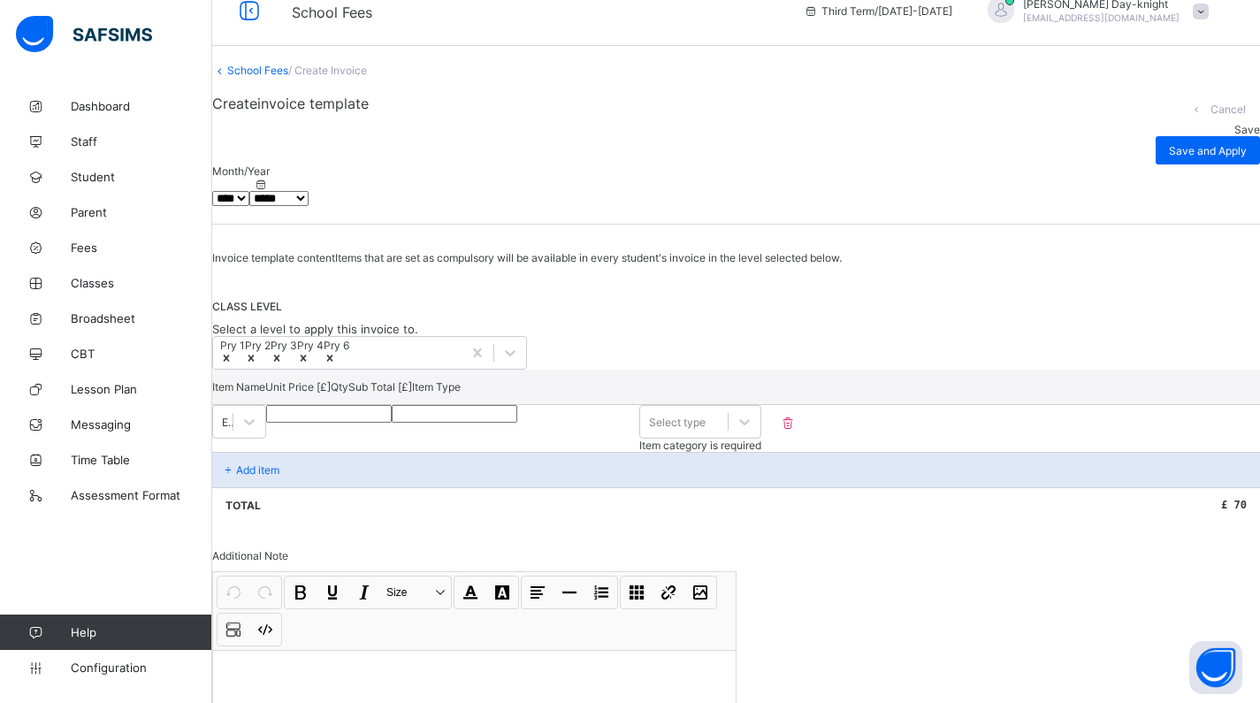
scroll to position [92, 0]
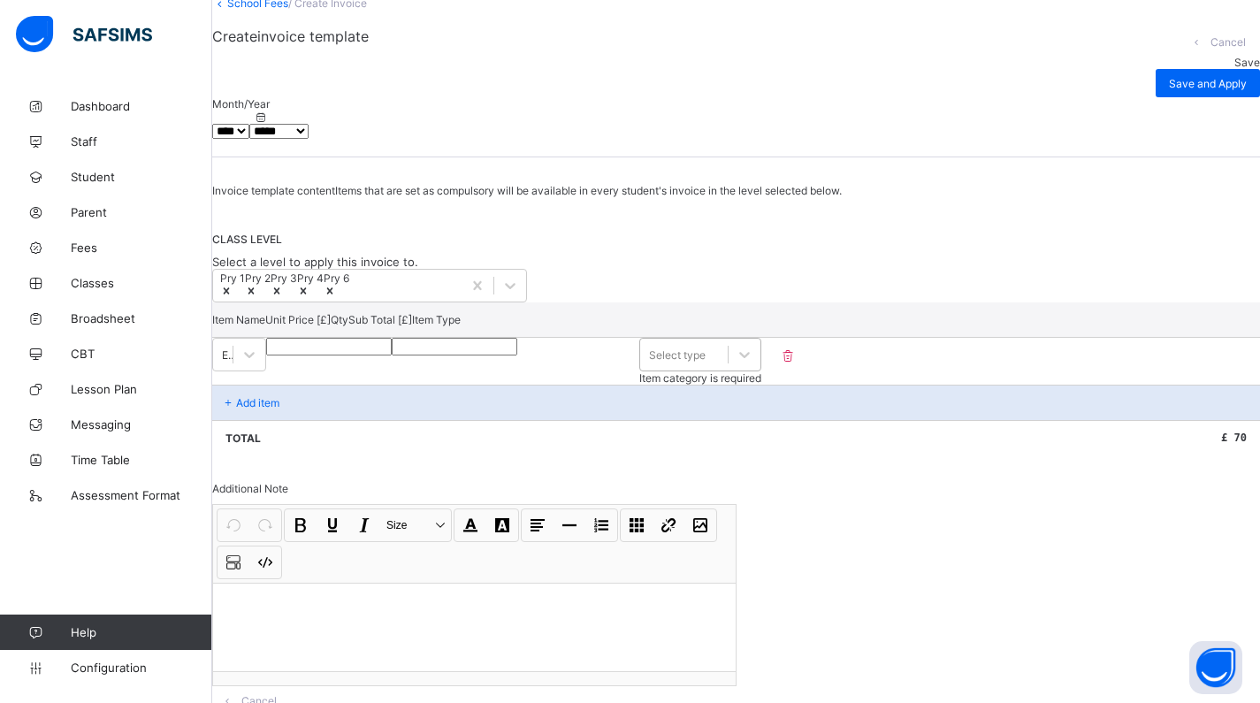
click at [761, 371] on div "Select type" at bounding box center [700, 355] width 122 height 34
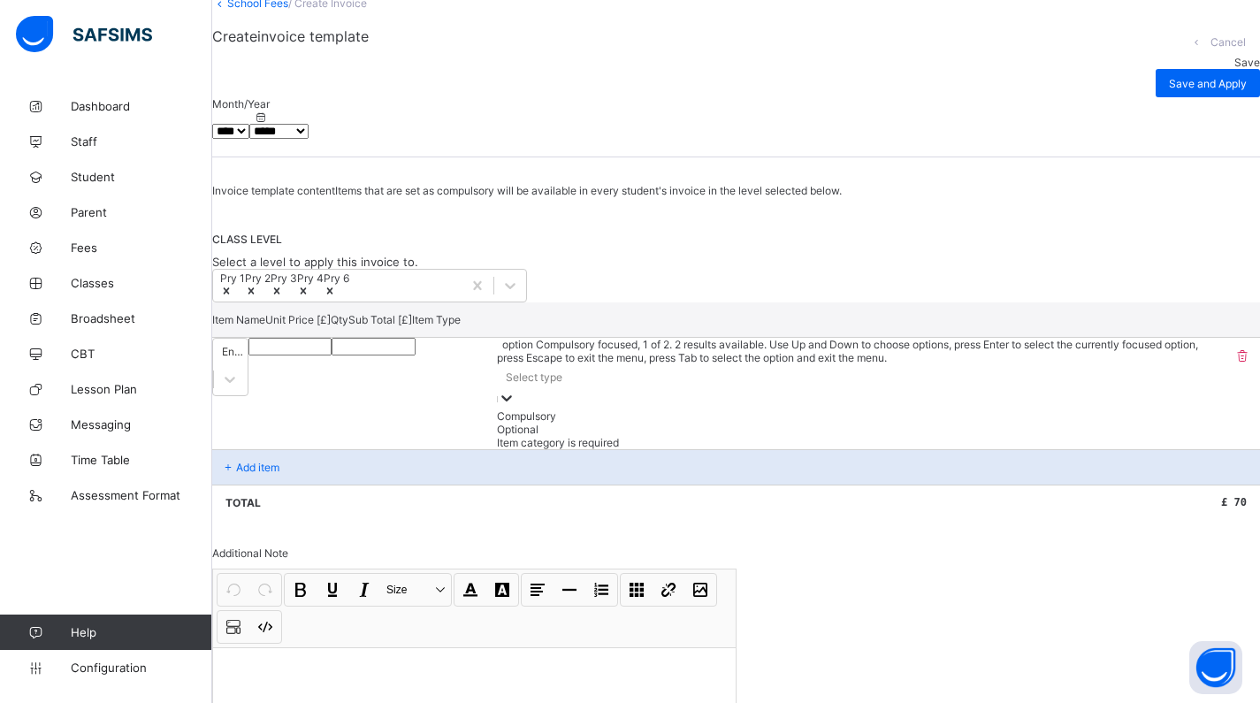
click at [1060, 423] on div "Compulsory" at bounding box center [861, 415] width 728 height 13
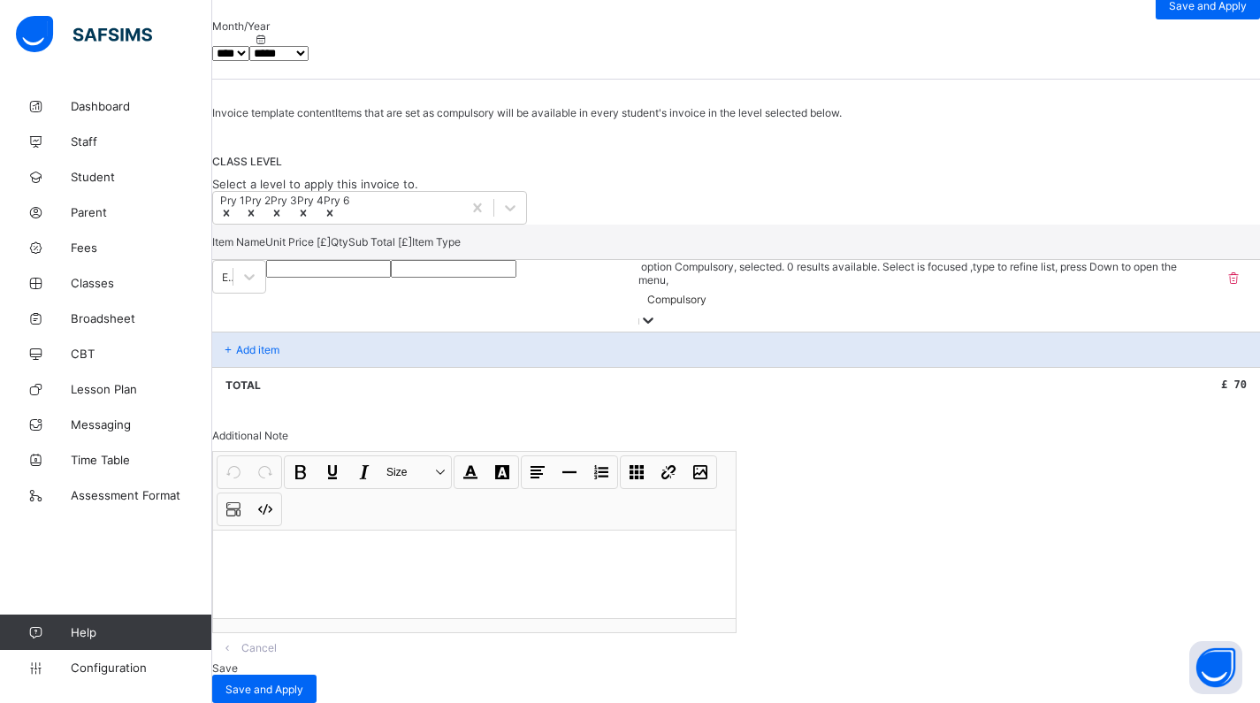
scroll to position [0, 0]
